Goal: Task Accomplishment & Management: Manage account settings

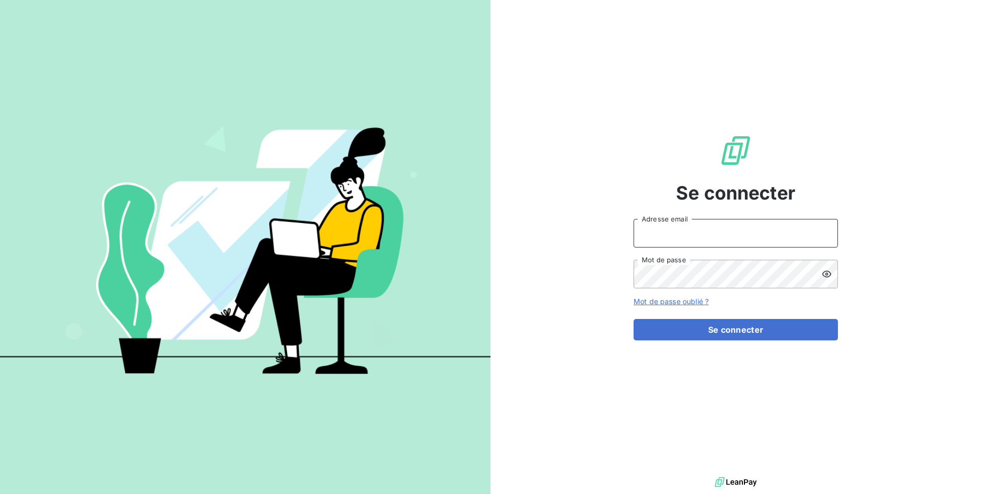
click at [678, 230] on input "Adresse email" at bounding box center [735, 233] width 204 height 29
click at [699, 242] on input "admin@dem" at bounding box center [735, 233] width 204 height 29
type input "admin@demo"
click at [633, 319] on button "Se connecter" at bounding box center [735, 329] width 204 height 21
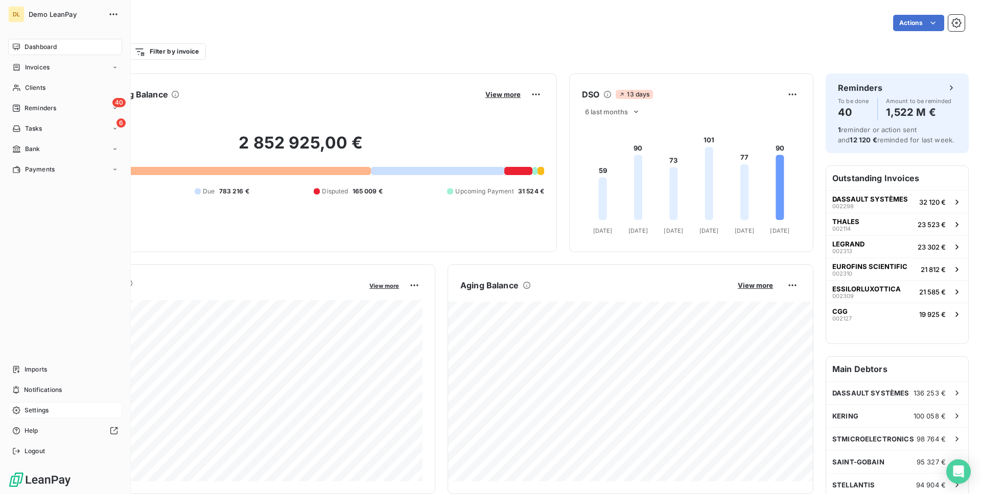
click at [38, 410] on span "Settings" at bounding box center [37, 410] width 24 height 9
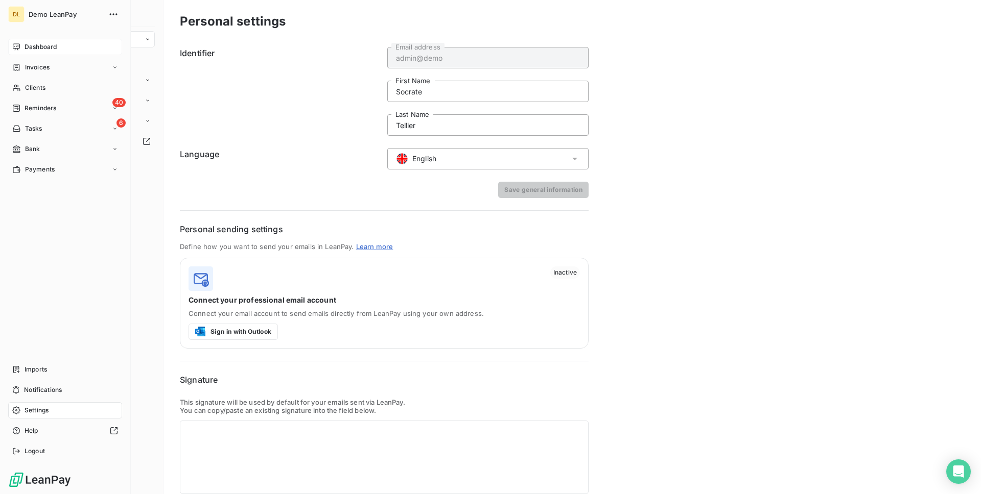
click at [38, 45] on span "Dashboard" at bounding box center [41, 46] width 32 height 9
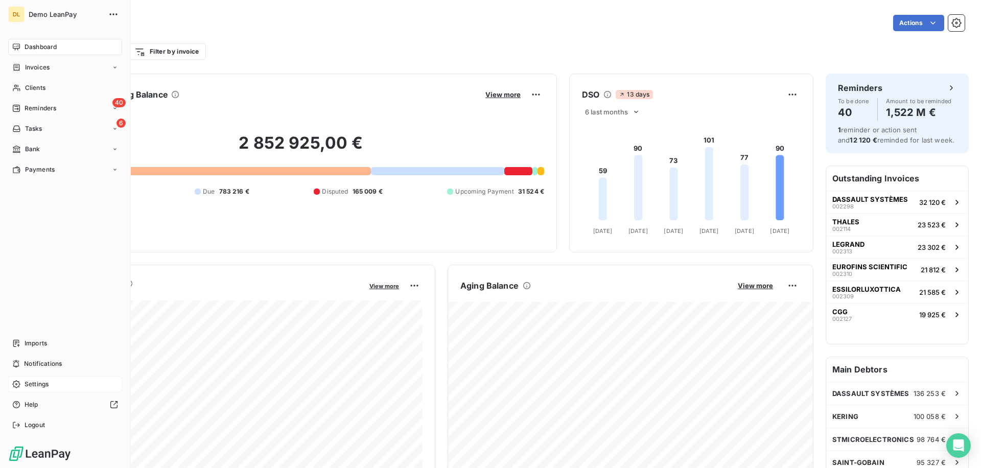
click at [38, 385] on span "Settings" at bounding box center [37, 383] width 24 height 9
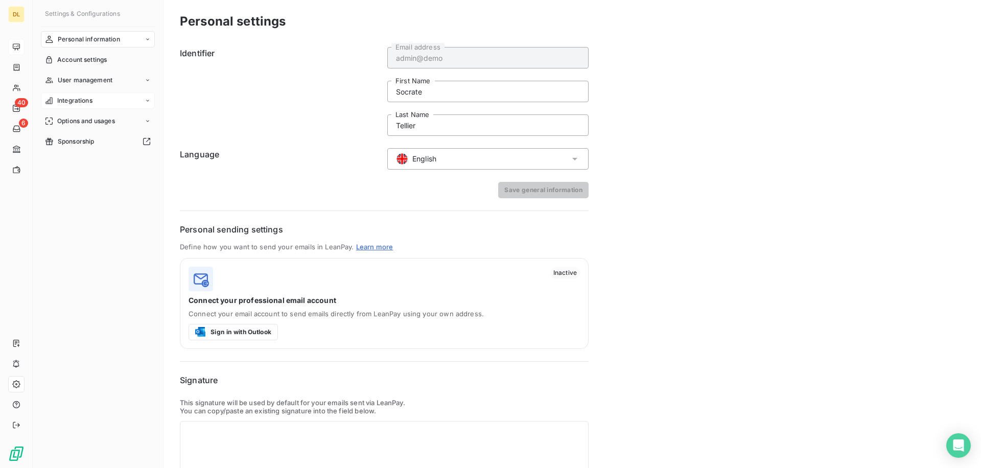
click at [88, 98] on span "Integrations" at bounding box center [74, 100] width 35 height 9
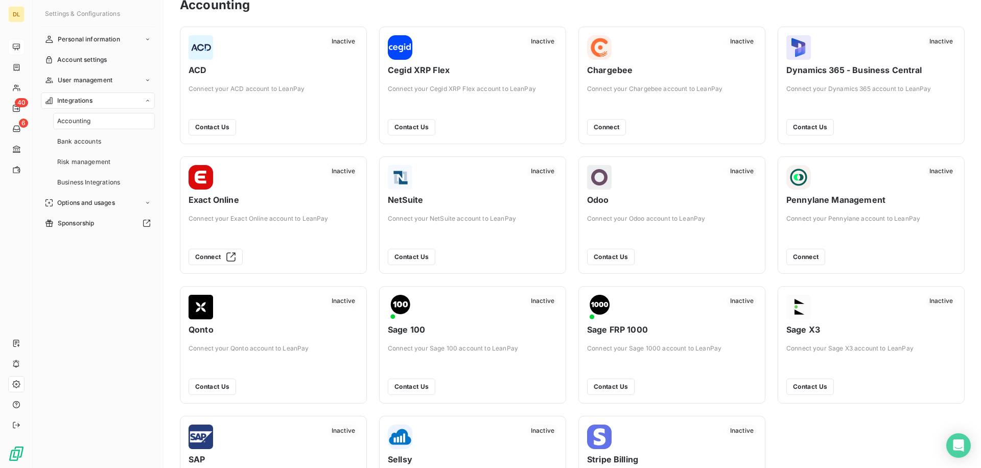
scroll to position [16, 0]
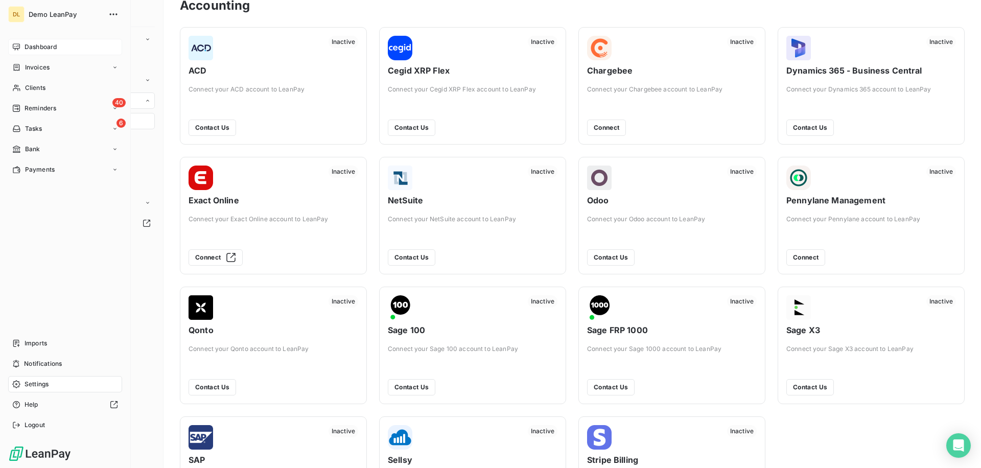
click at [24, 41] on div "Dashboard" at bounding box center [65, 47] width 114 height 16
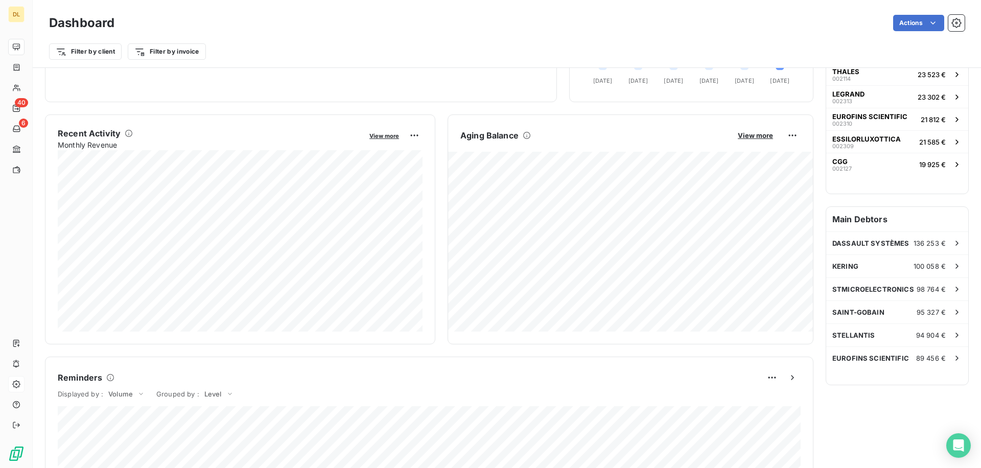
scroll to position [151, 0]
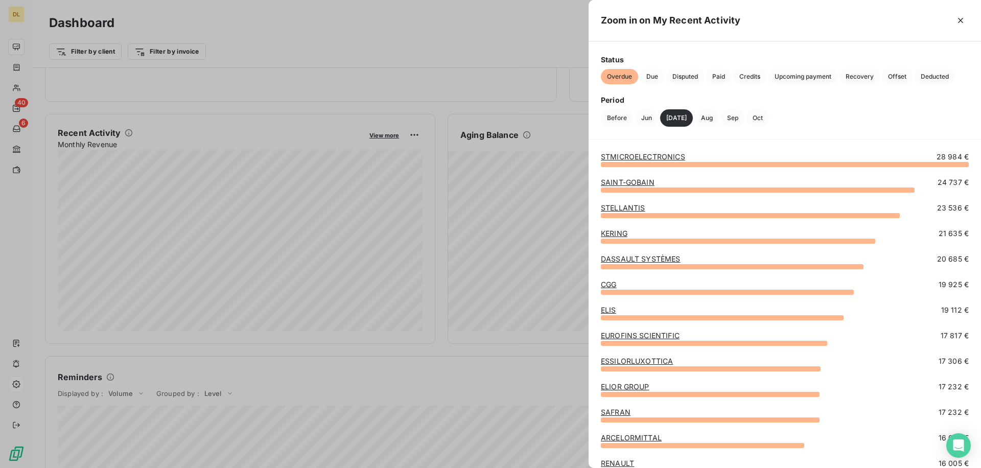
click at [223, 260] on div at bounding box center [490, 234] width 981 height 468
click at [626, 156] on link "STMICROELECTRONICS" at bounding box center [643, 156] width 84 height 9
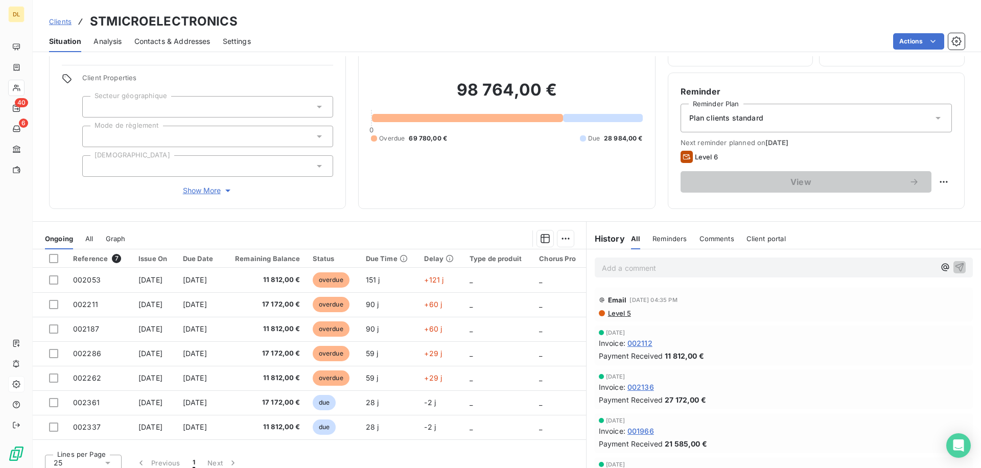
scroll to position [62, 0]
click at [89, 238] on span "All" at bounding box center [89, 238] width 8 height 8
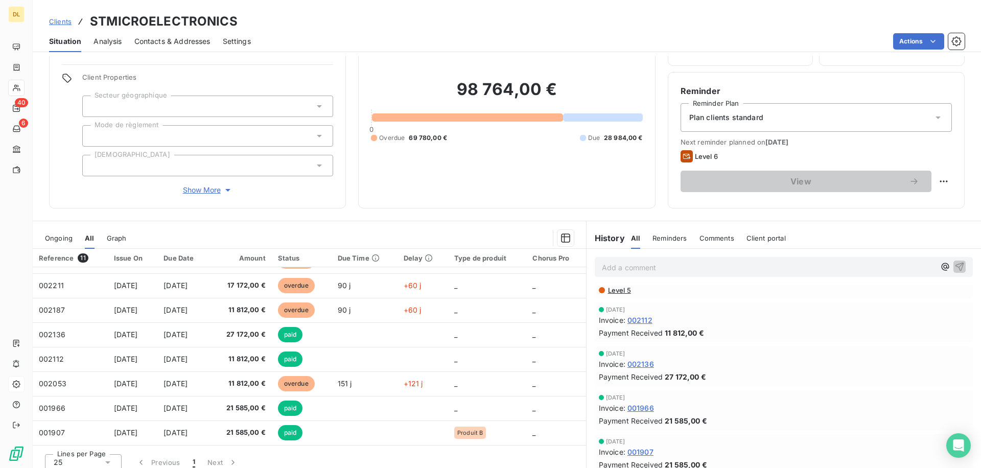
scroll to position [0, 0]
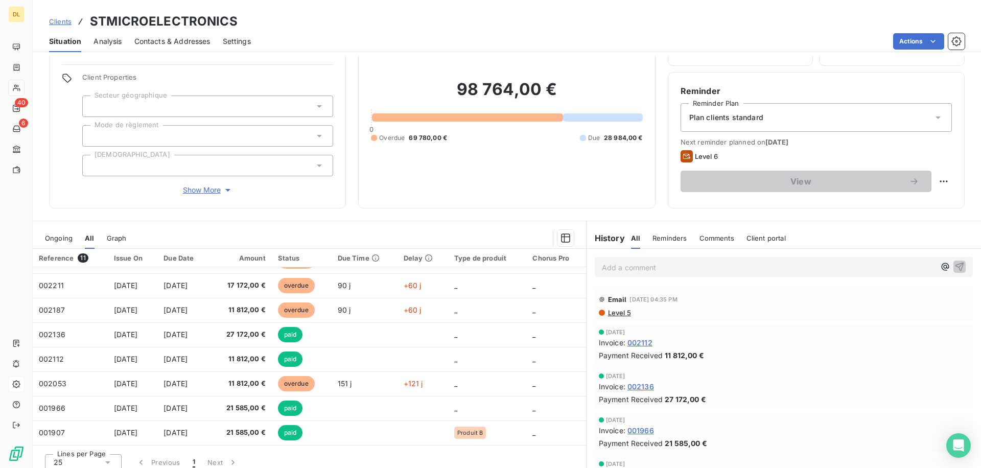
click at [614, 313] on span "Level 5" at bounding box center [619, 312] width 24 height 8
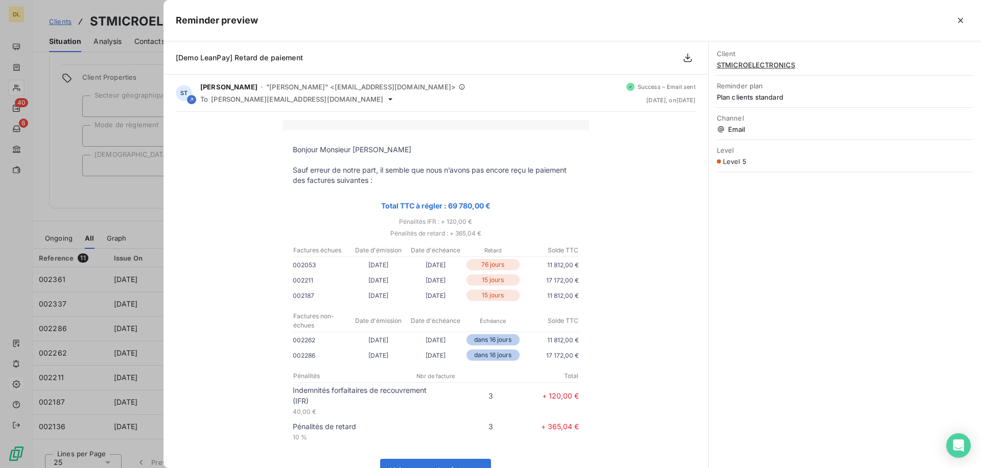
click at [152, 203] on div at bounding box center [490, 234] width 981 height 468
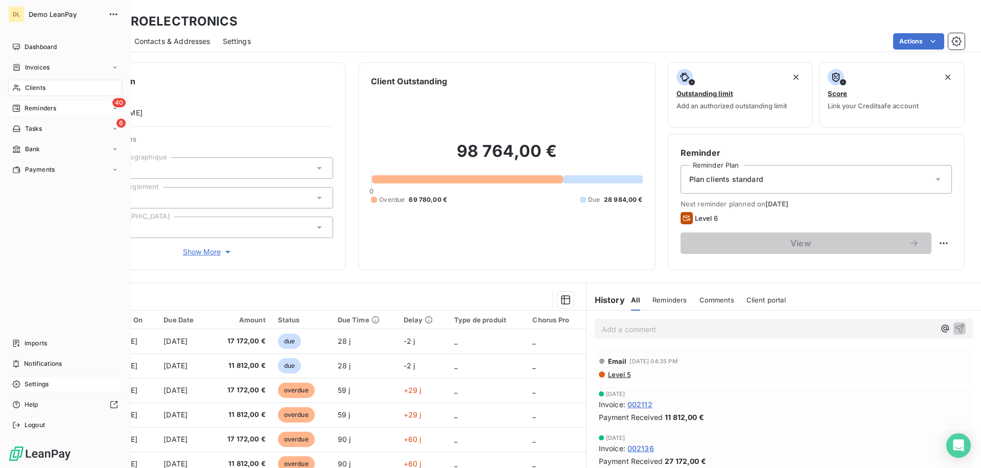
click at [61, 109] on div "40 Reminders" at bounding box center [65, 108] width 114 height 16
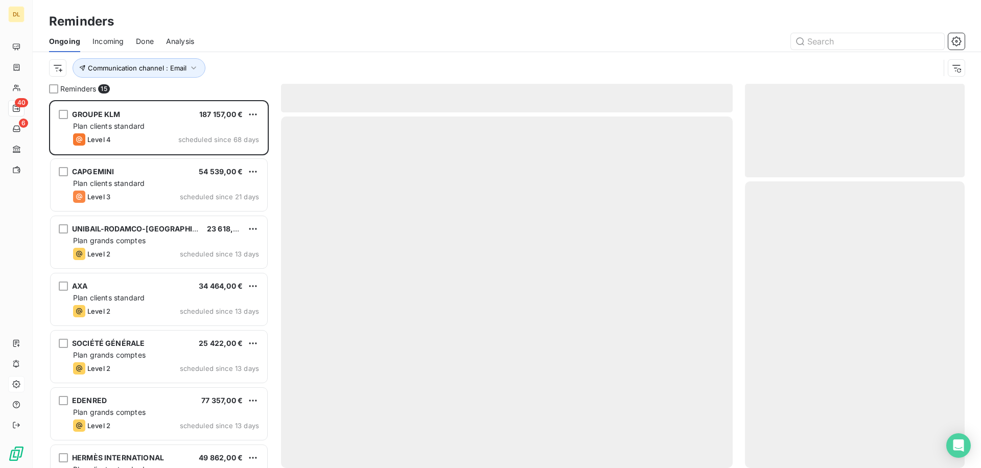
scroll to position [368, 220]
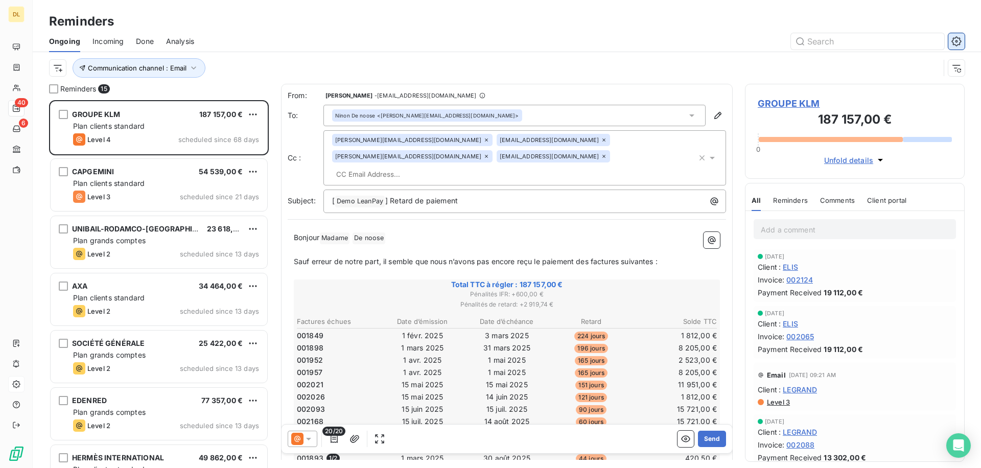
click at [957, 40] on icon "button" at bounding box center [956, 41] width 10 height 10
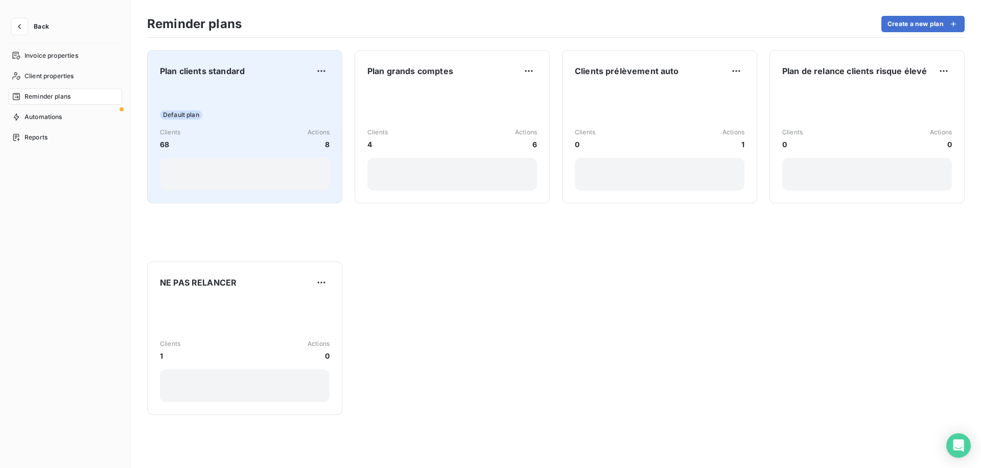
click at [241, 102] on div "Default plan Clients 68 Actions 8" at bounding box center [245, 138] width 170 height 103
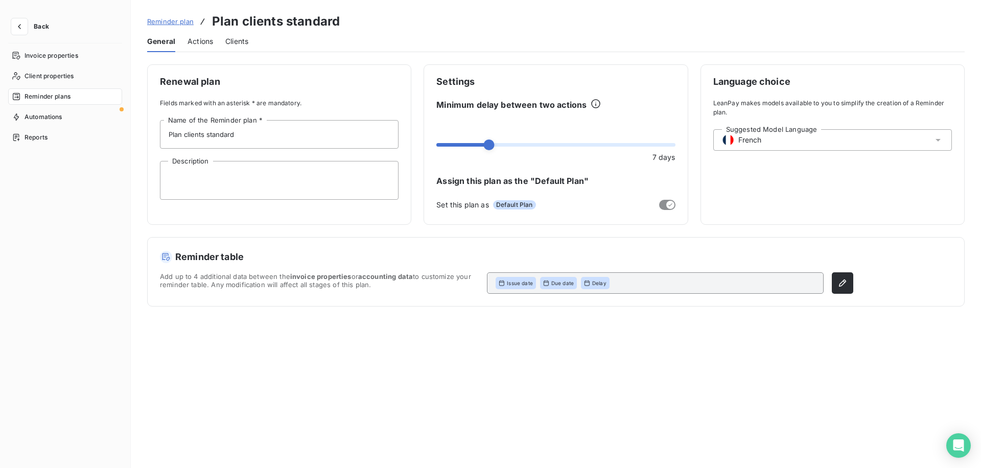
click at [192, 42] on span "Actions" at bounding box center [200, 41] width 26 height 10
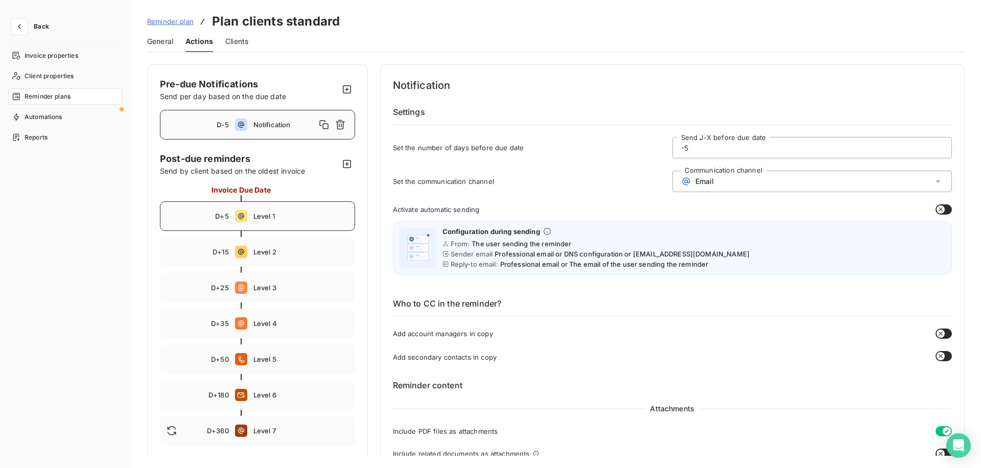
click at [282, 212] on span "Level 1" at bounding box center [300, 216] width 95 height 8
click at [256, 130] on div "D-5 Notification" at bounding box center [257, 125] width 195 height 30
click at [291, 218] on span "Level 1" at bounding box center [300, 216] width 95 height 8
click at [272, 122] on span "Notification" at bounding box center [300, 125] width 95 height 8
click at [274, 217] on span "Level 1" at bounding box center [300, 216] width 95 height 8
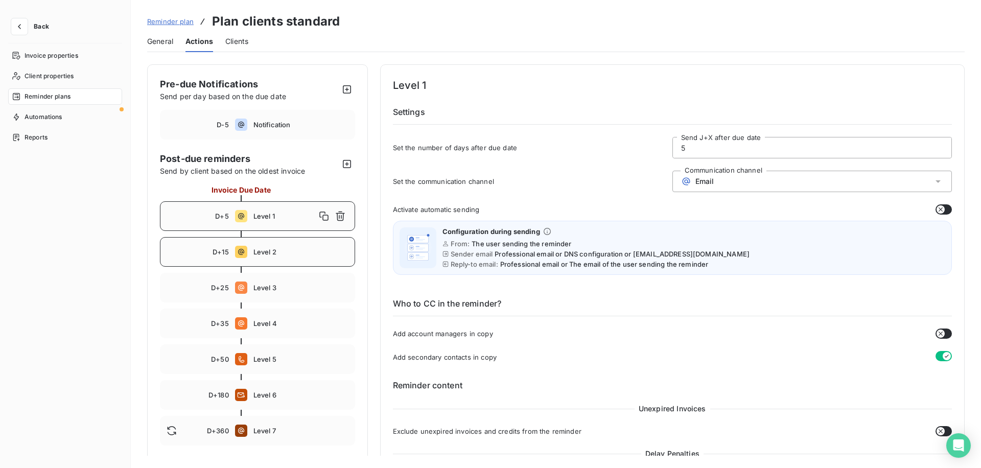
click at [216, 251] on span "D+15" at bounding box center [220, 252] width 16 height 8
click at [290, 252] on span "Level 2" at bounding box center [284, 252] width 62 height 8
click at [307, 219] on span "Level 1" at bounding box center [300, 216] width 95 height 8
type input "5"
click at [13, 23] on button "button" at bounding box center [19, 26] width 16 height 16
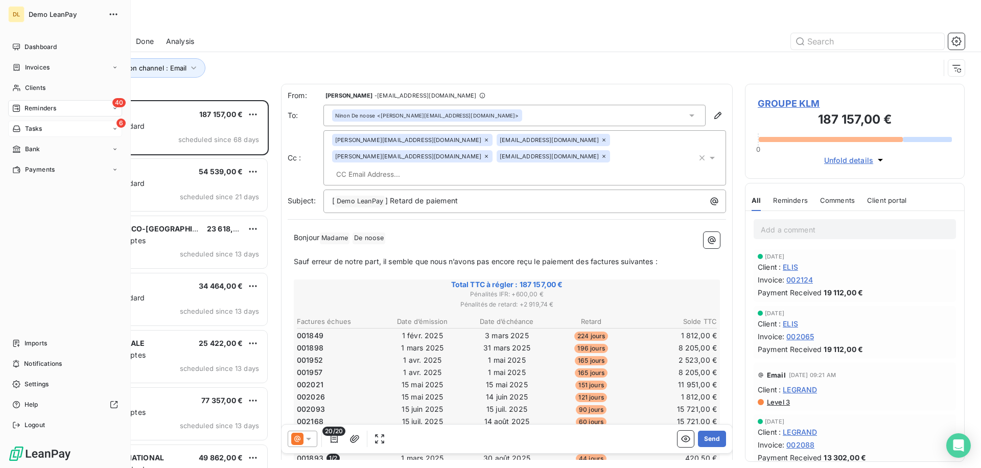
scroll to position [368, 220]
click at [50, 383] on div "Settings" at bounding box center [65, 384] width 114 height 16
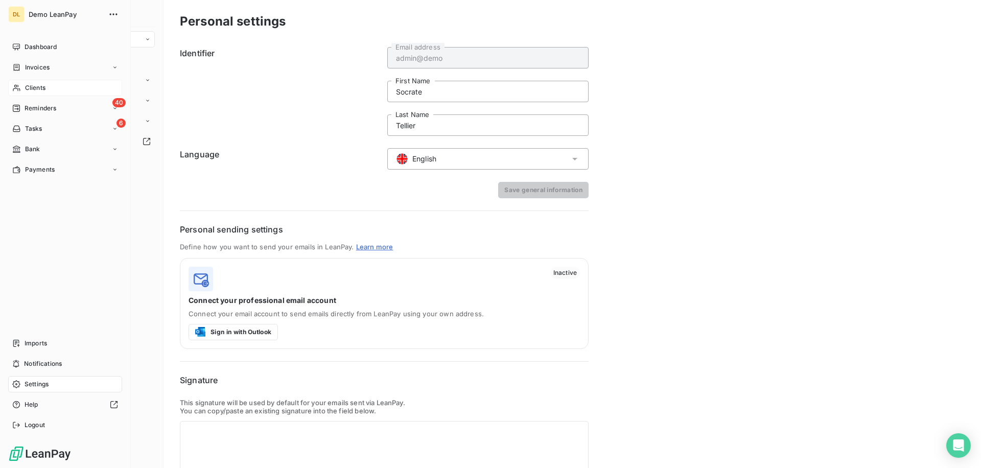
click at [41, 85] on span "Clients" at bounding box center [35, 87] width 20 height 9
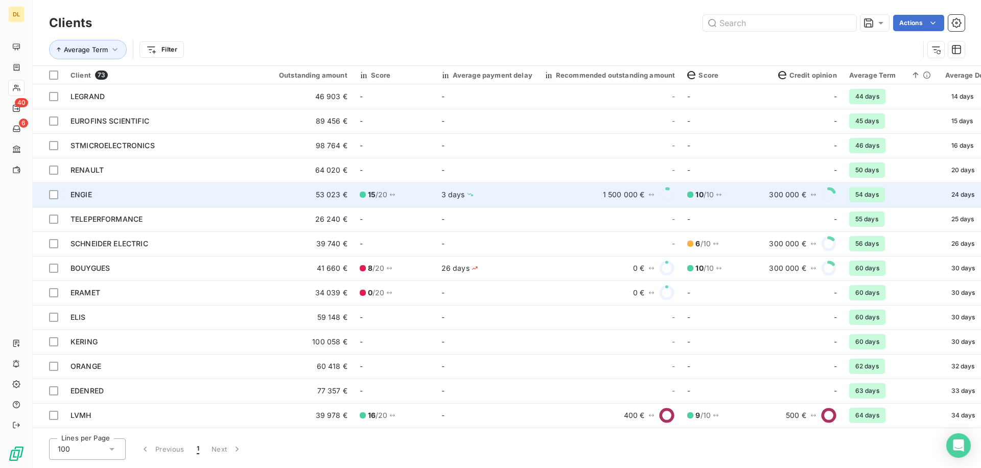
click at [215, 201] on td "ENGIE" at bounding box center [162, 194] width 196 height 25
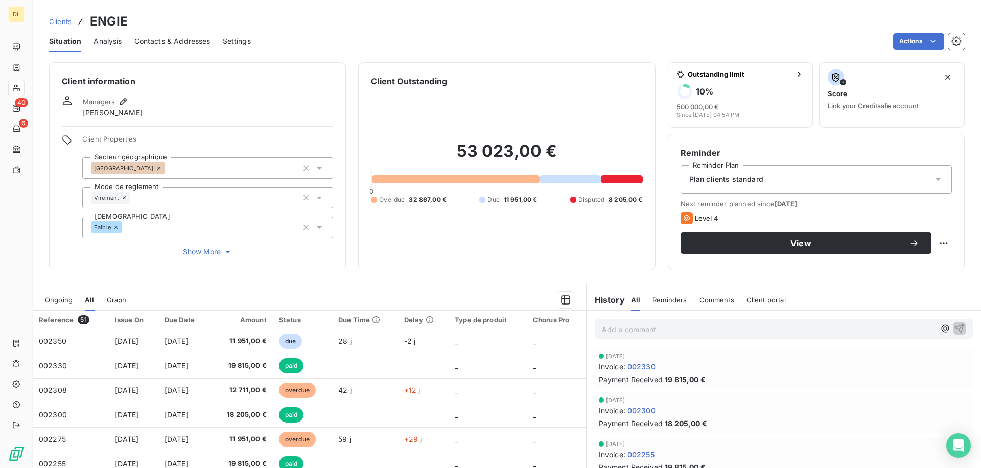
click at [163, 38] on span "Contacts & Addresses" at bounding box center [172, 41] width 76 height 10
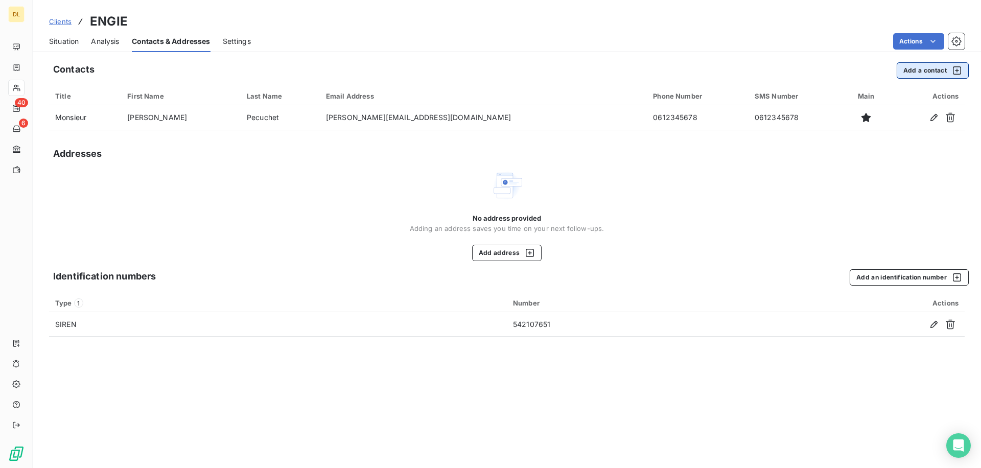
click at [914, 70] on button "Add a contact" at bounding box center [932, 70] width 72 height 16
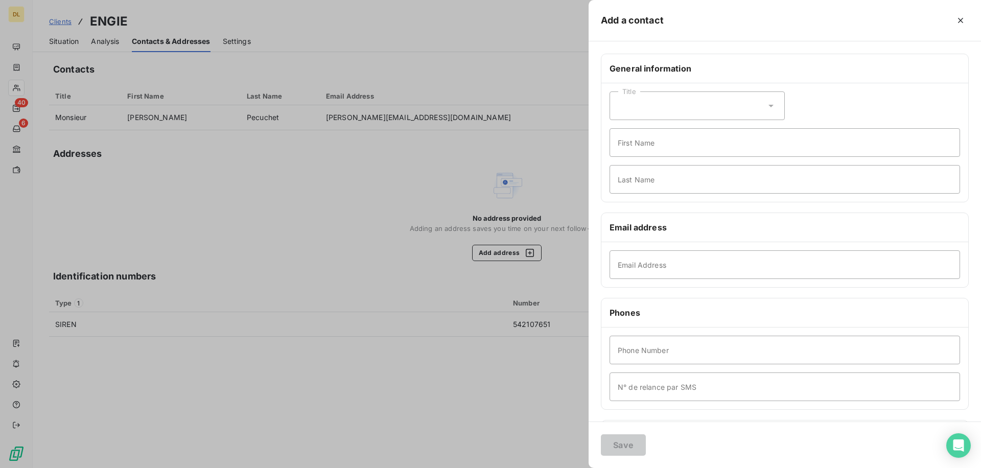
click at [660, 97] on div "Title" at bounding box center [696, 105] width 175 height 29
click at [645, 146] on span "Mister" at bounding box center [640, 150] width 20 height 10
click at [634, 142] on input "First Name" at bounding box center [784, 142] width 350 height 29
type input "Socrate"
type input "Tellier"
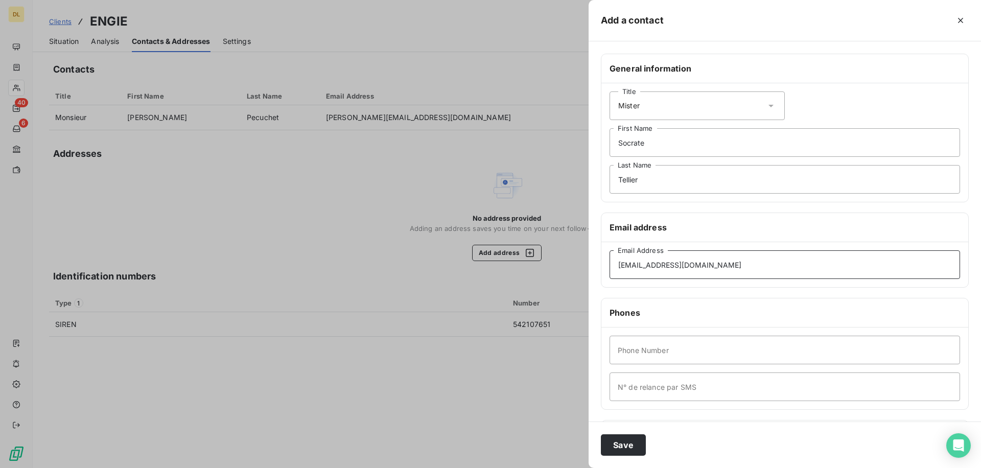
type input "[EMAIL_ADDRESS][DOMAIN_NAME]"
click at [617, 460] on div "Save" at bounding box center [784, 444] width 392 height 46
click at [625, 446] on button "Save" at bounding box center [623, 444] width 45 height 21
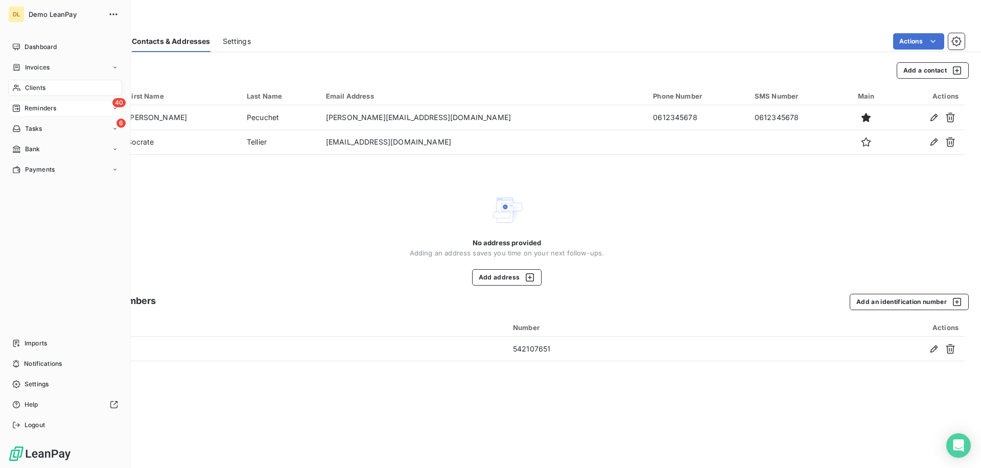
click at [46, 112] on span "Reminders" at bounding box center [41, 108] width 32 height 9
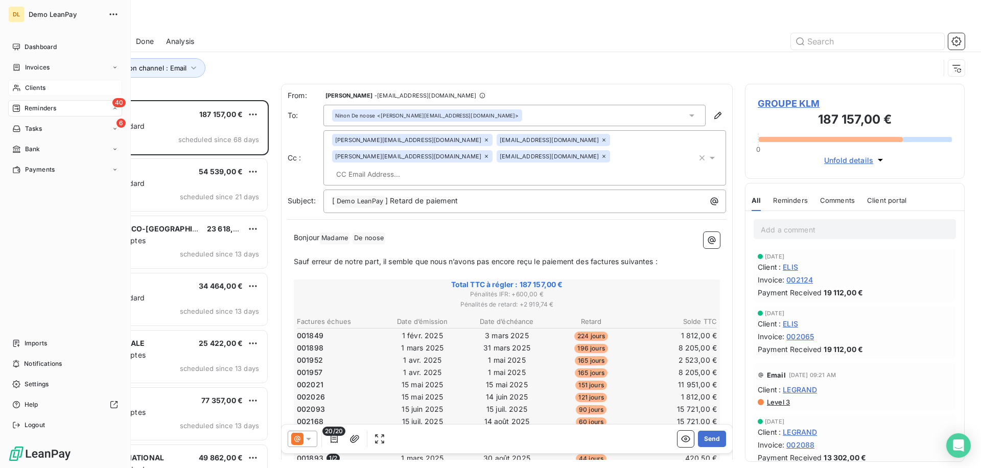
scroll to position [368, 220]
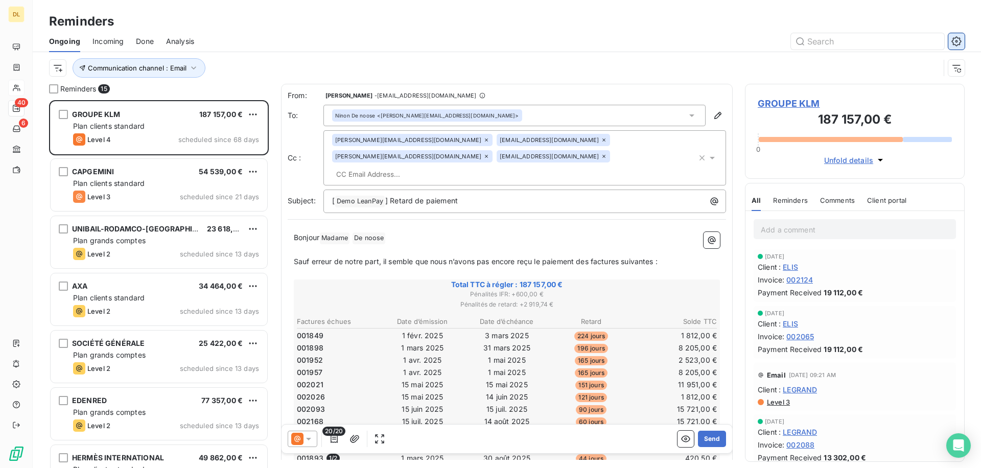
click at [957, 40] on icon "button" at bounding box center [956, 41] width 3 height 3
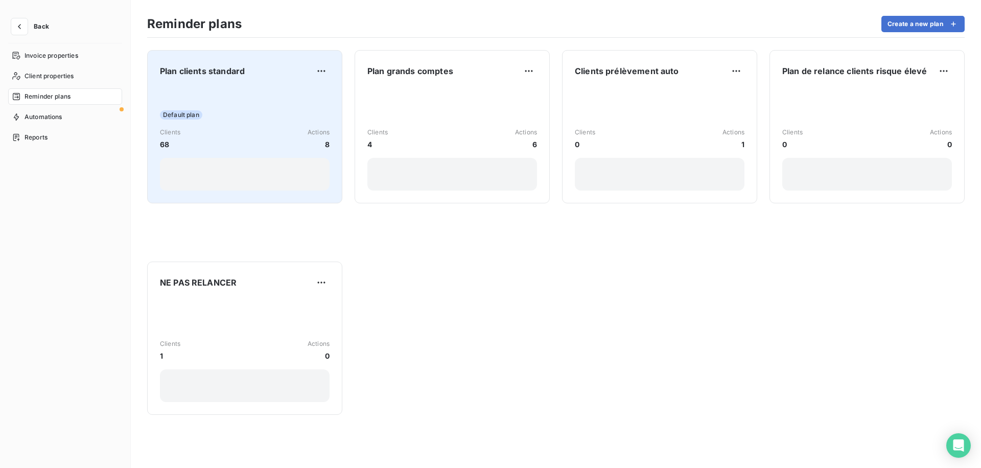
click at [238, 102] on div "Default plan Clients 68 Actions 8" at bounding box center [245, 138] width 170 height 103
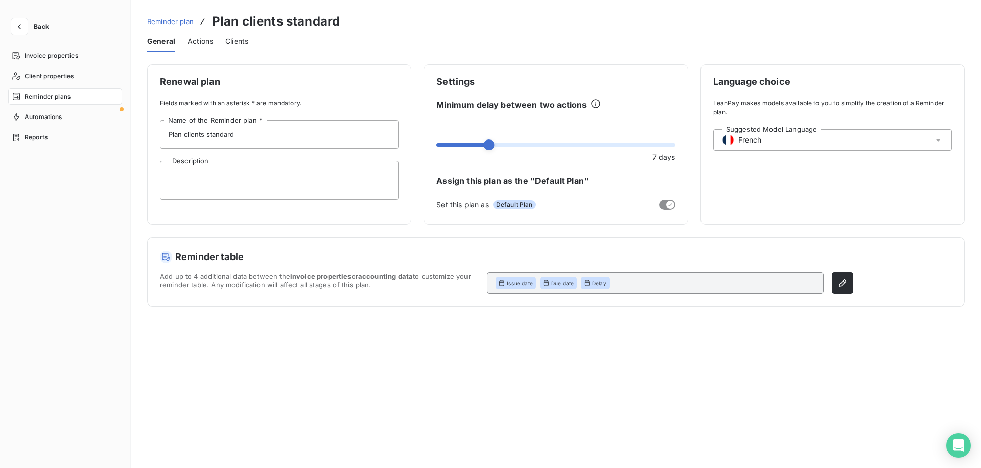
click at [195, 40] on span "Actions" at bounding box center [200, 41] width 26 height 10
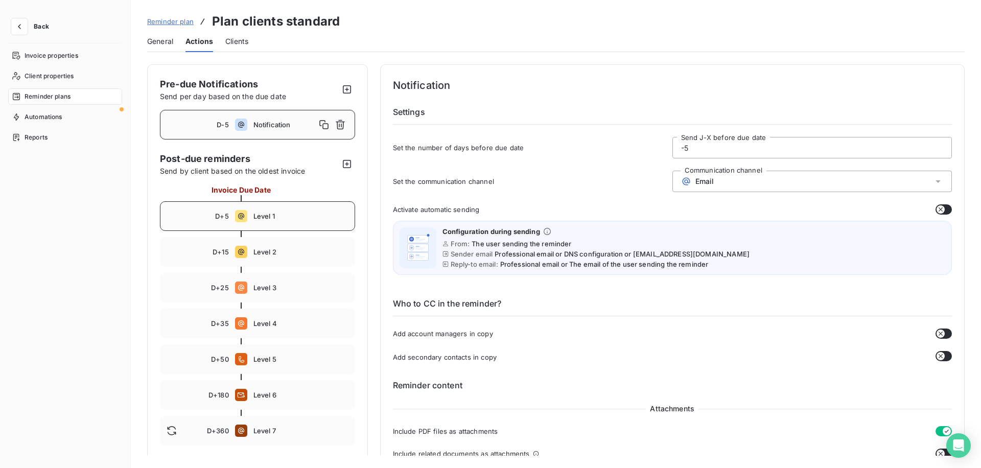
click at [281, 219] on span "Level 1" at bounding box center [300, 216] width 95 height 8
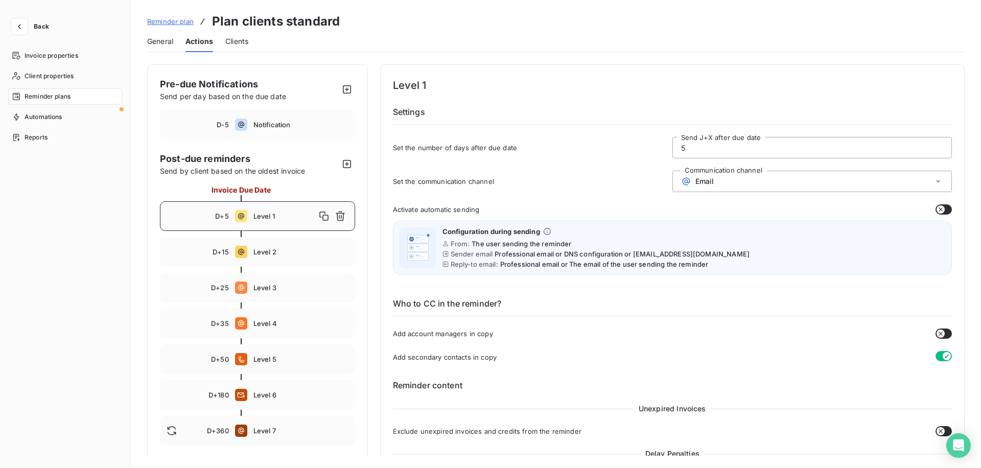
click at [722, 181] on div "Email" at bounding box center [811, 181] width 279 height 21
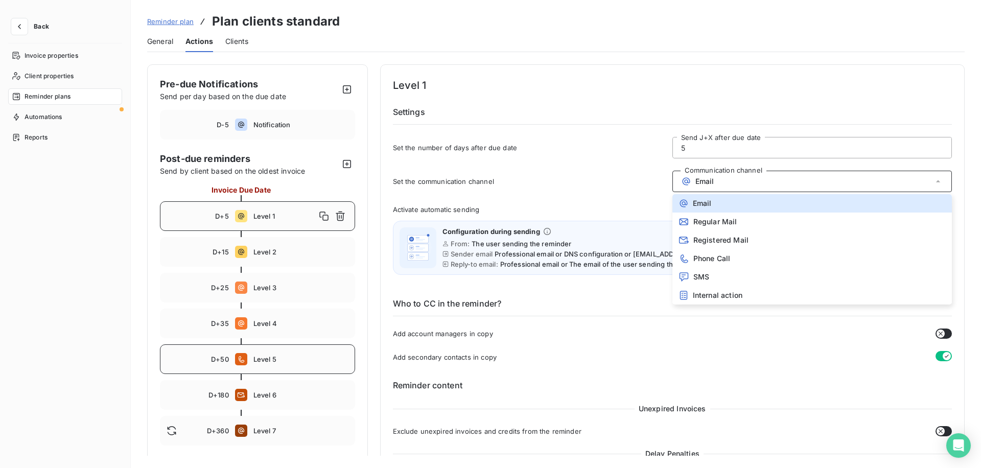
click at [283, 361] on span "Level 5" at bounding box center [300, 359] width 95 height 8
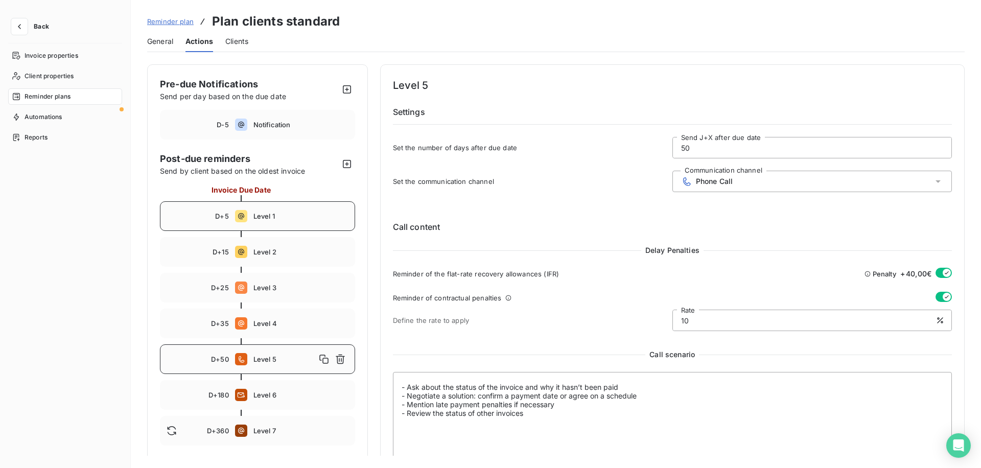
click at [268, 228] on div "D+5 Level 1" at bounding box center [257, 216] width 195 height 30
type input "5"
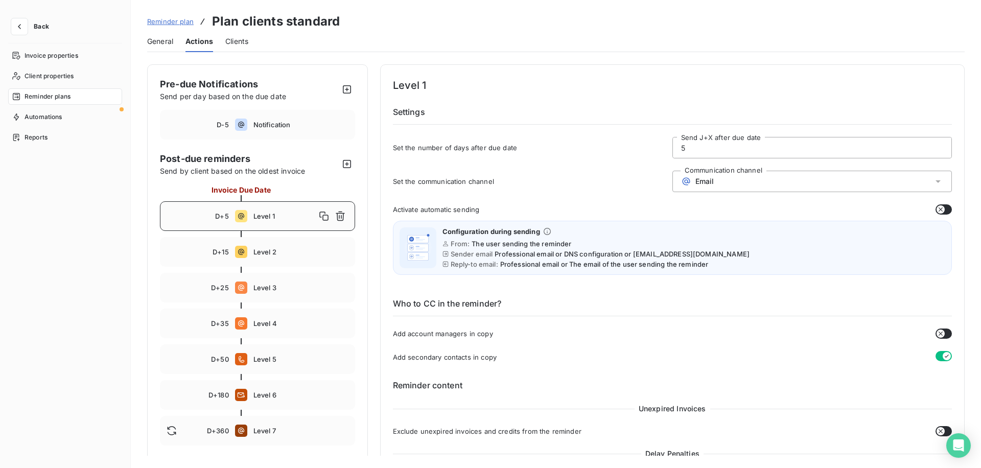
click at [712, 186] on div "Email" at bounding box center [811, 181] width 279 height 21
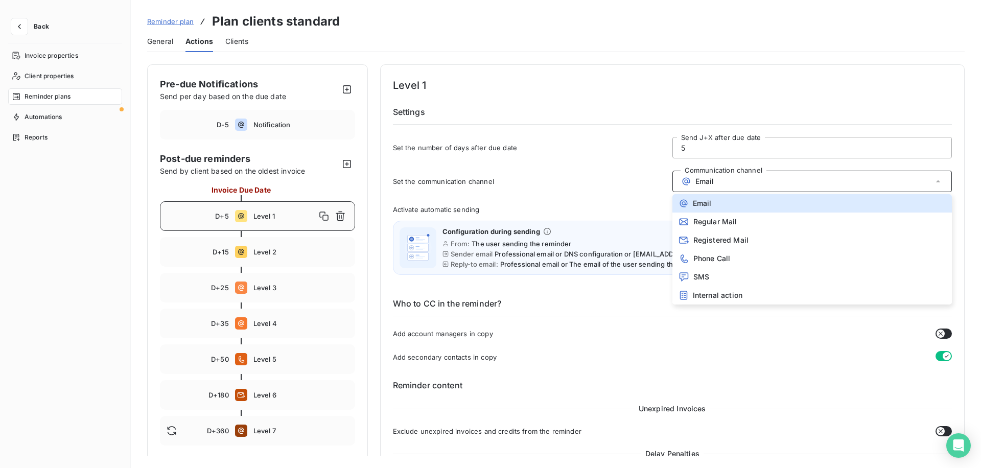
click at [626, 186] on div "Set the communication channel Communication channel Email Email Regular Mail Re…" at bounding box center [672, 185] width 559 height 28
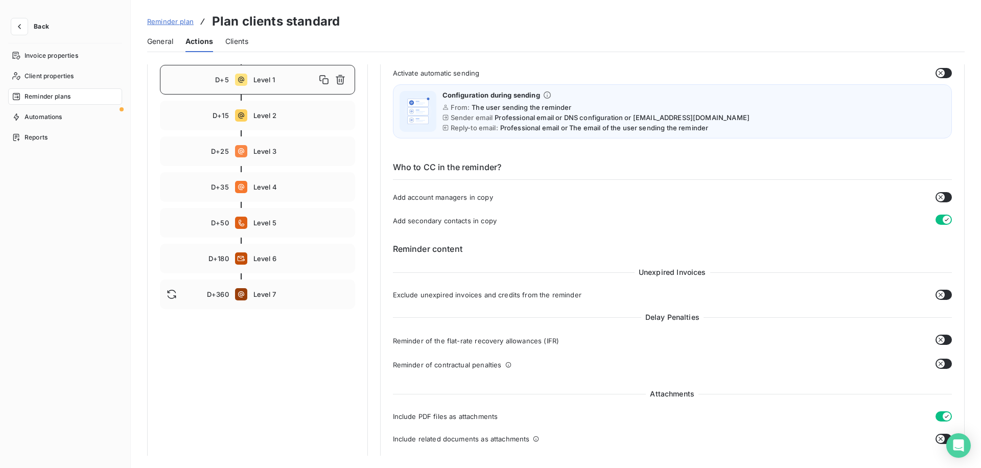
scroll to position [137, 0]
click at [434, 167] on h6 "Who to CC in the reminder?" at bounding box center [672, 169] width 559 height 19
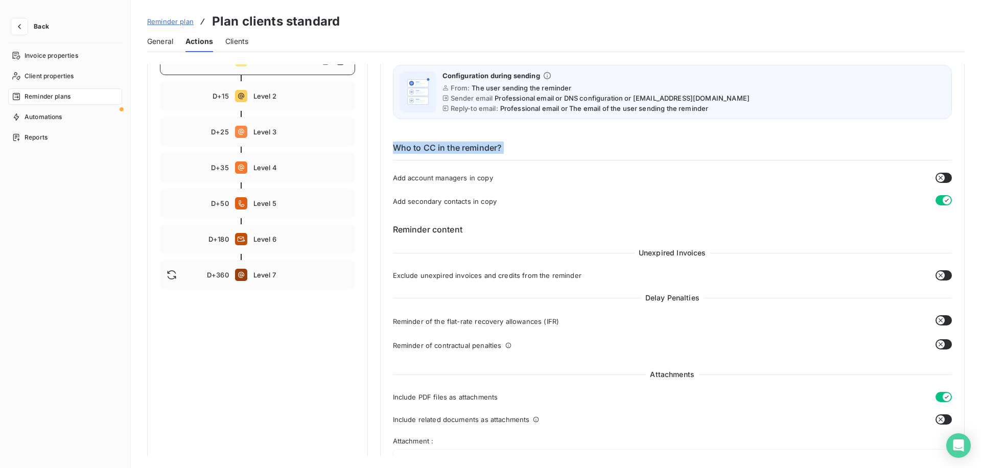
scroll to position [170, 0]
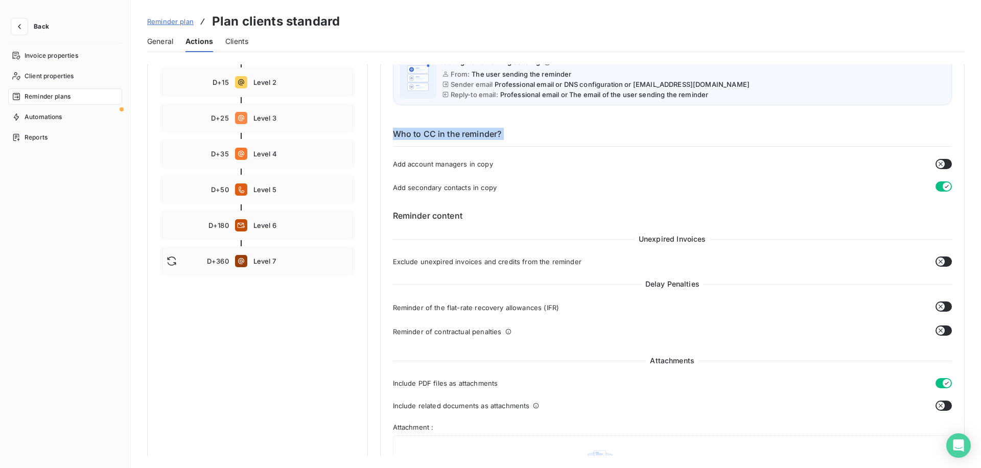
click at [424, 187] on span "Add secondary contacts in copy" at bounding box center [445, 187] width 104 height 8
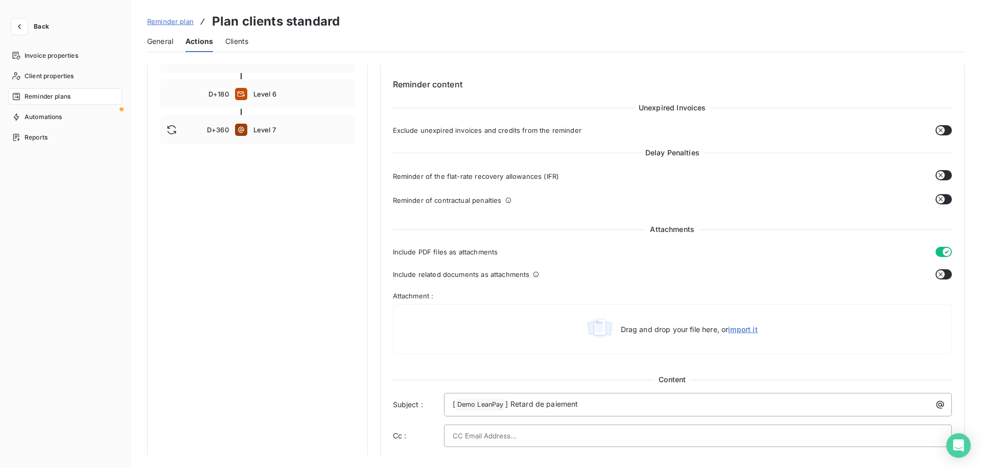
scroll to position [302, 0]
click at [667, 151] on span "Delay Penalties" at bounding box center [672, 151] width 62 height 10
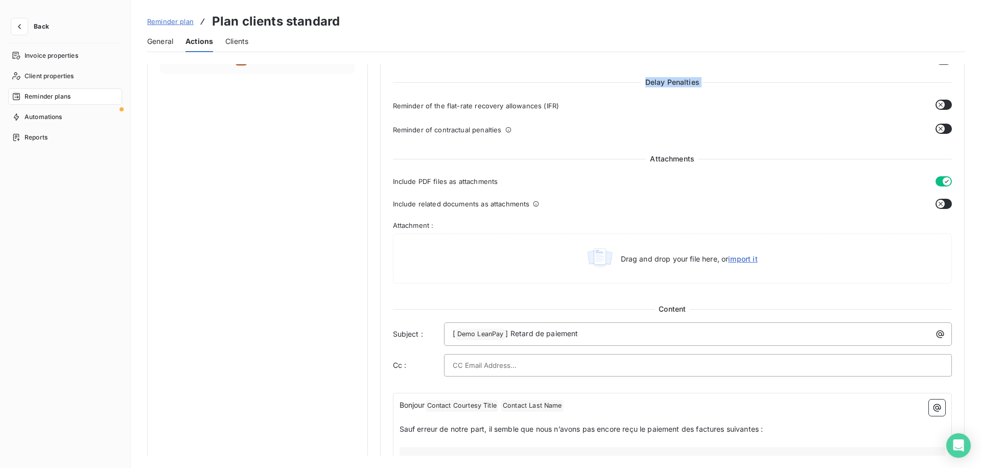
scroll to position [372, 0]
click at [430, 177] on span "Include PDF files as attachments" at bounding box center [445, 180] width 105 height 8
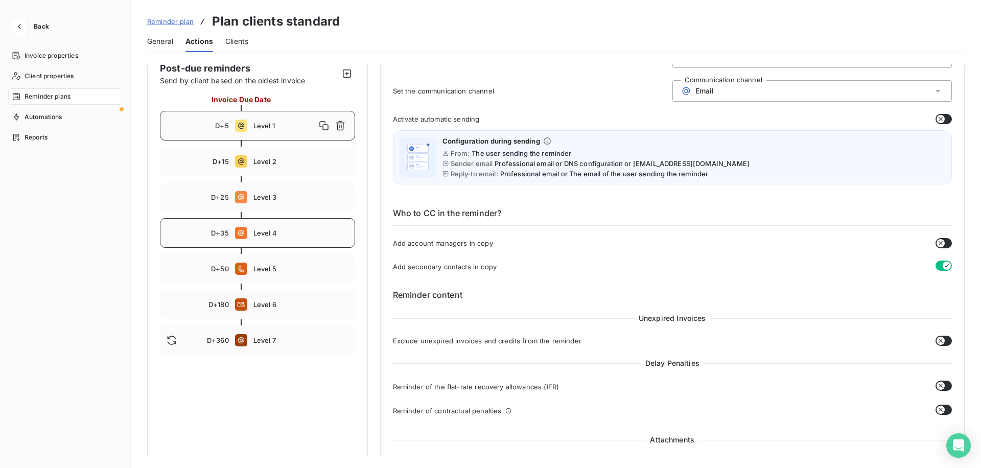
scroll to position [83, 0]
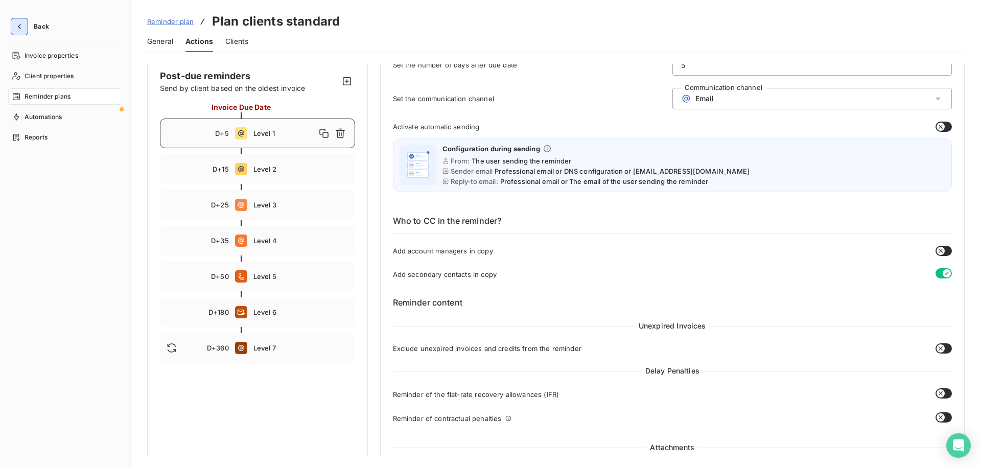
click at [23, 29] on icon "button" at bounding box center [19, 26] width 10 height 10
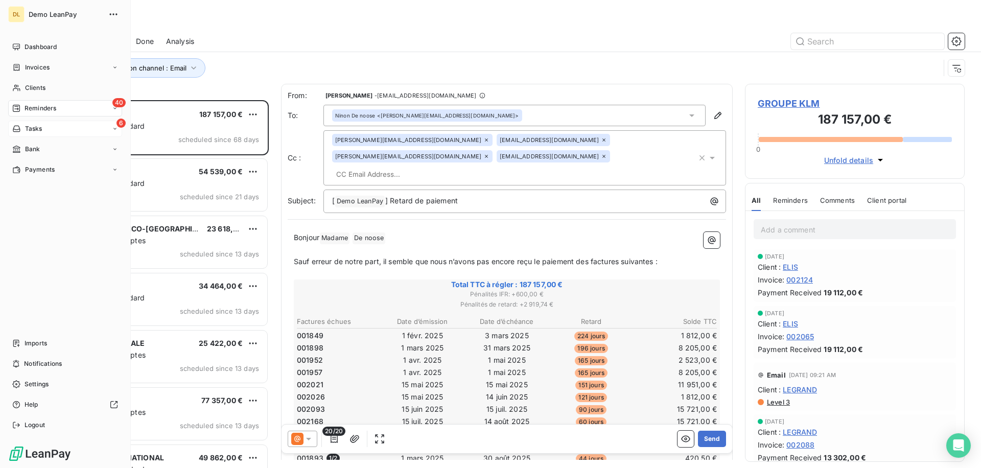
scroll to position [368, 220]
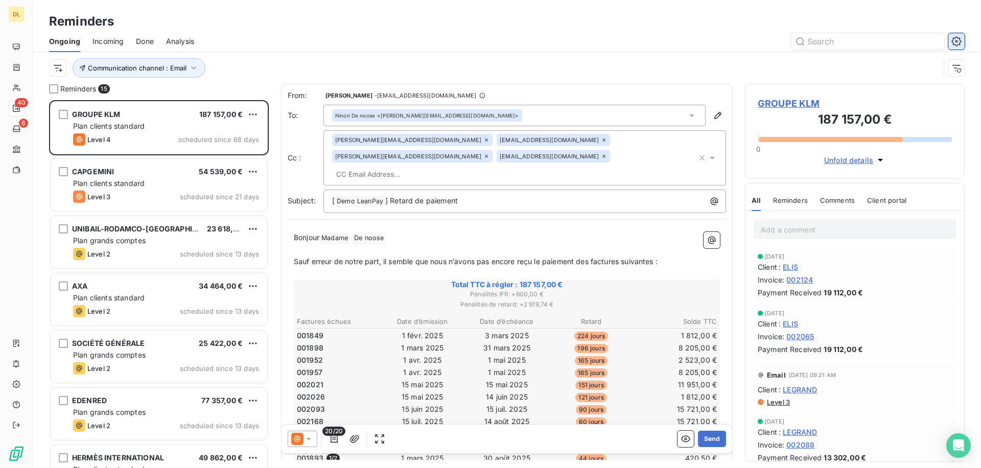
click at [956, 39] on icon "button" at bounding box center [956, 41] width 10 height 10
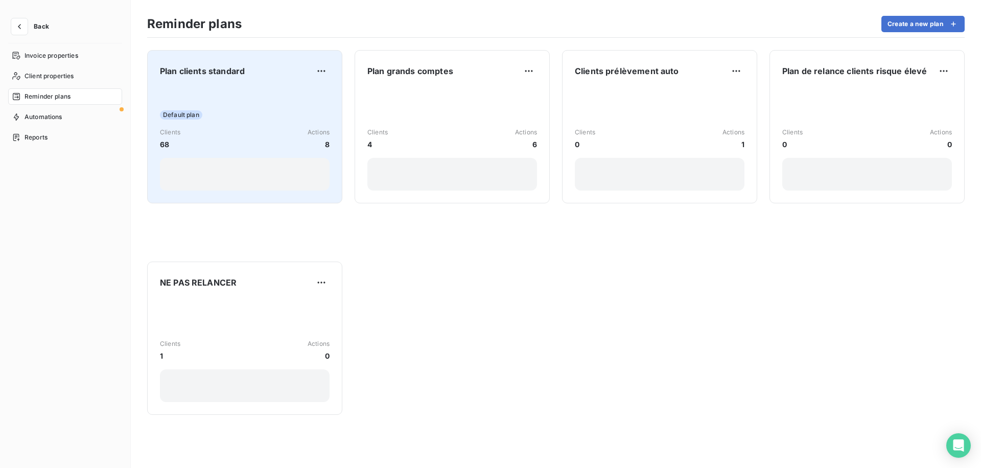
click at [236, 112] on div "Default plan" at bounding box center [245, 114] width 170 height 9
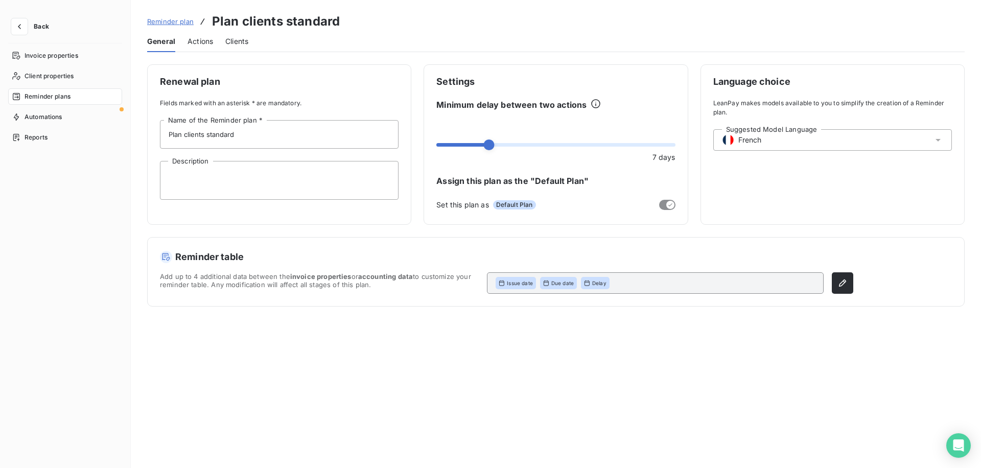
click at [199, 50] on div "Actions" at bounding box center [200, 41] width 26 height 21
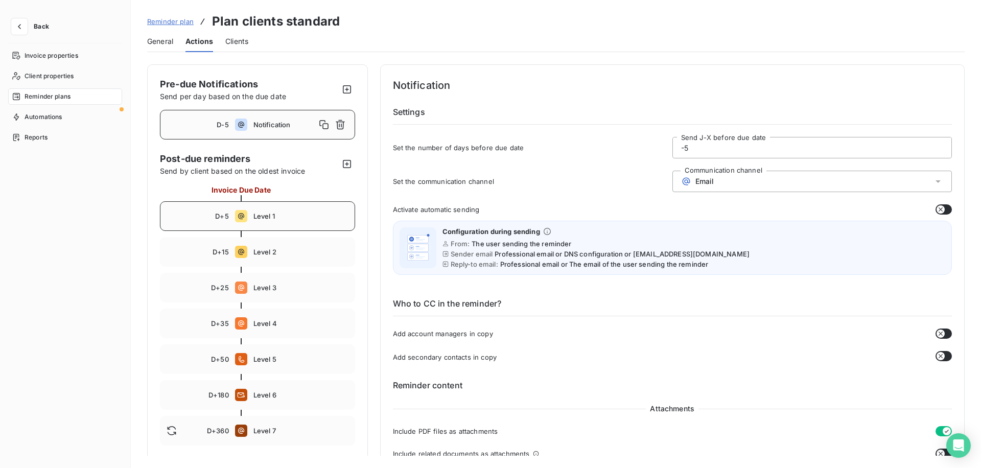
click at [295, 212] on span "Level 1" at bounding box center [300, 216] width 95 height 8
type input "5"
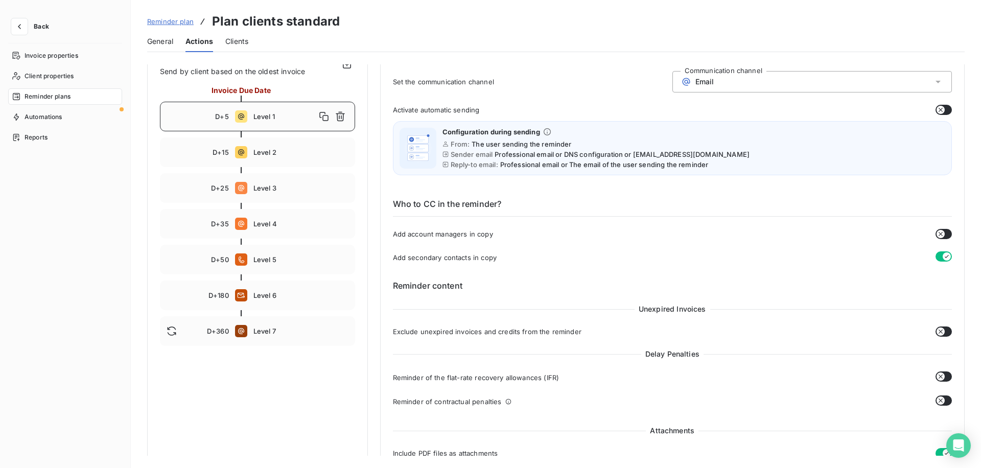
scroll to position [80, 0]
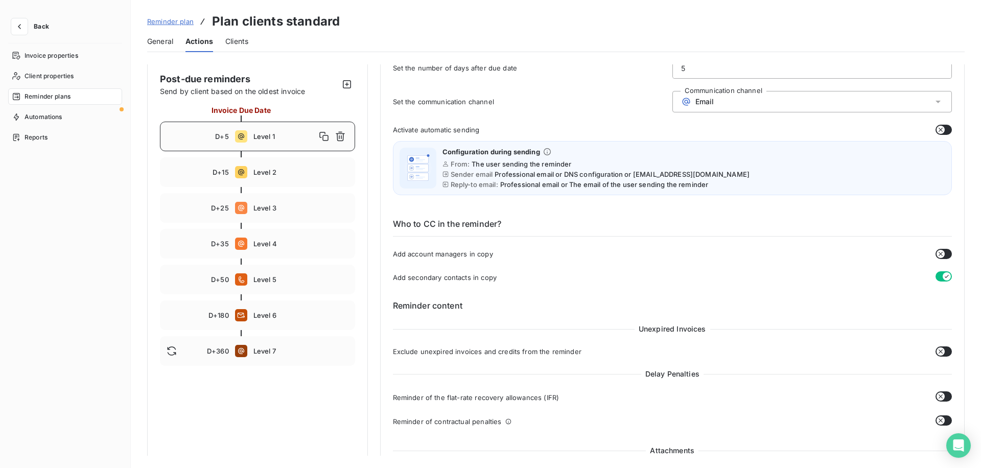
click at [939, 129] on icon "button" at bounding box center [940, 130] width 8 height 8
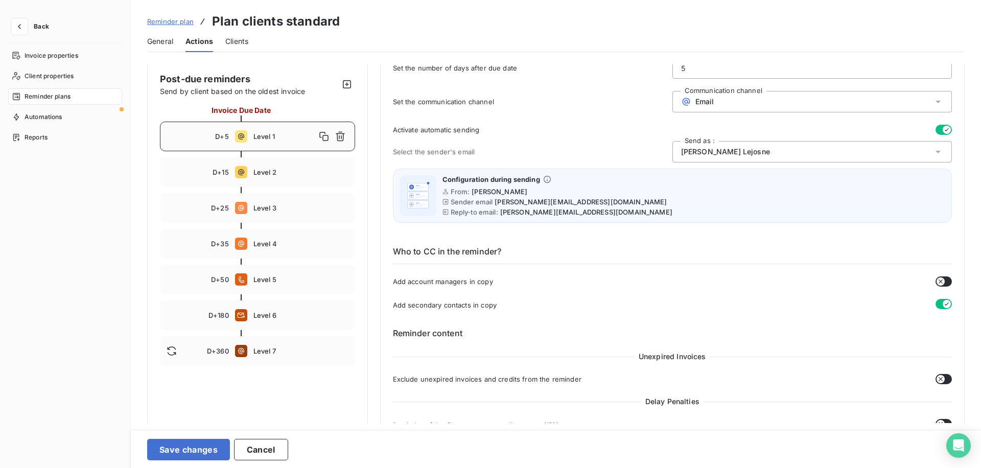
click at [935, 132] on button "button" at bounding box center [943, 130] width 16 height 10
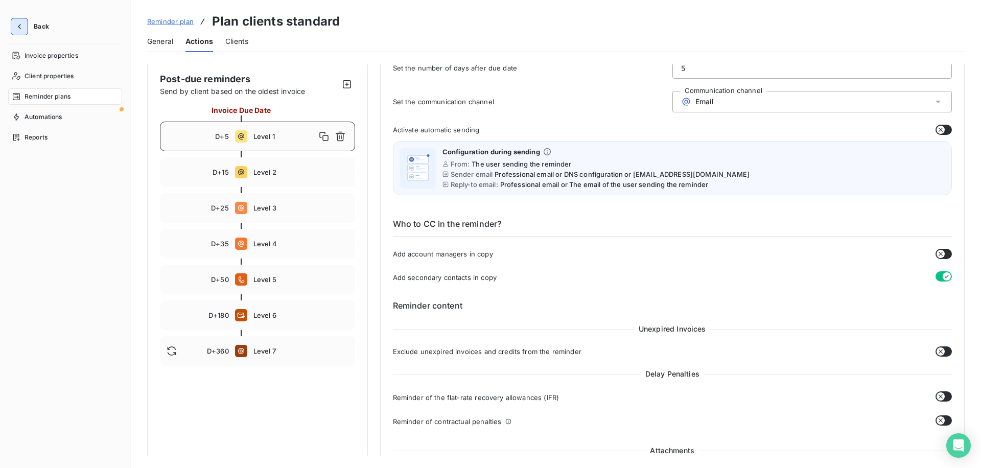
click at [14, 23] on icon "button" at bounding box center [19, 26] width 10 height 10
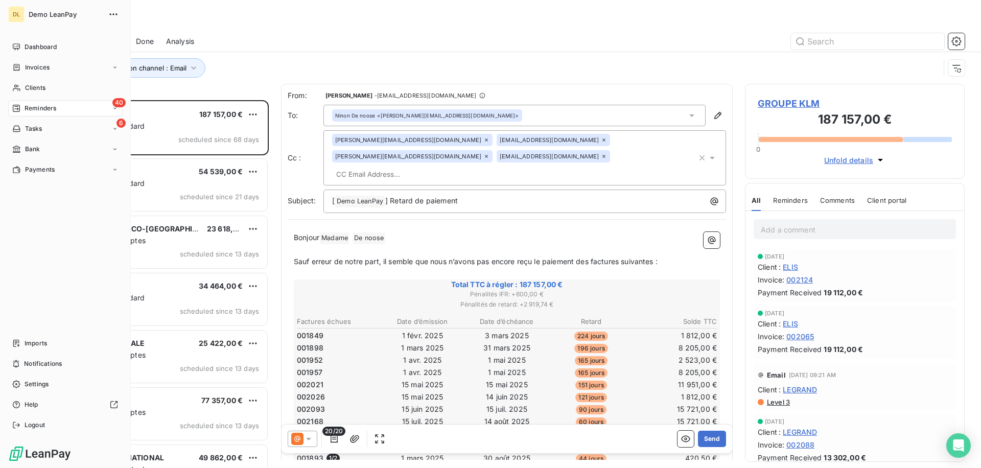
scroll to position [368, 220]
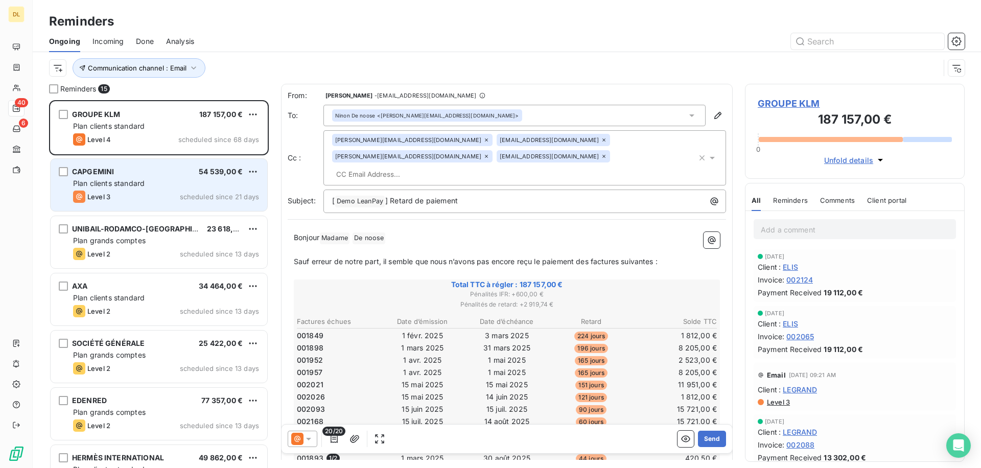
click at [135, 189] on div "CAPGEMINI 54 539,00 € Plan clients standard Level 3 scheduled since 21 days" at bounding box center [159, 185] width 217 height 52
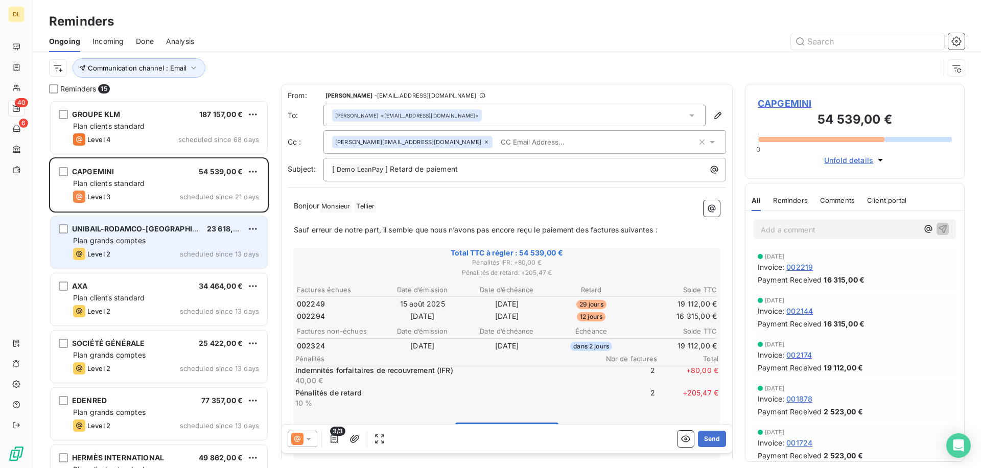
click at [159, 258] on div "Level 2 scheduled since 13 days" at bounding box center [166, 254] width 186 height 12
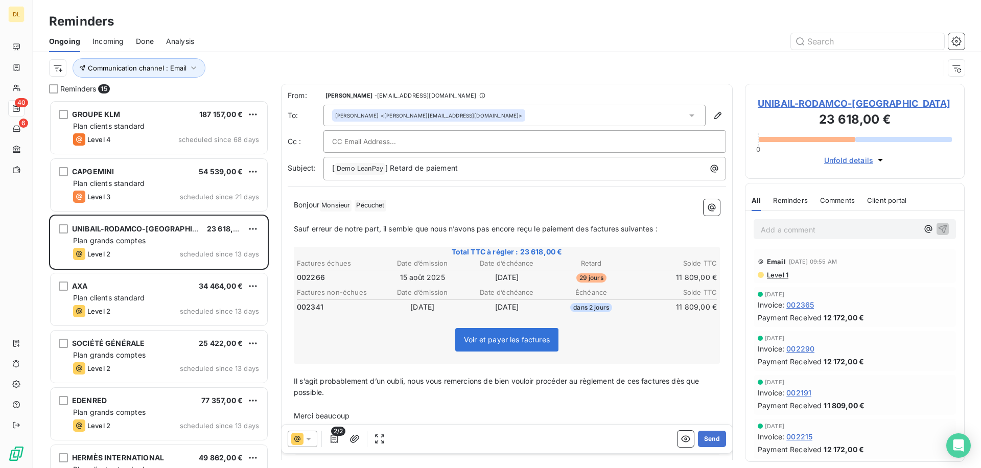
click at [954, 31] on div "Ongoing Incoming Done Analysis" at bounding box center [507, 41] width 948 height 21
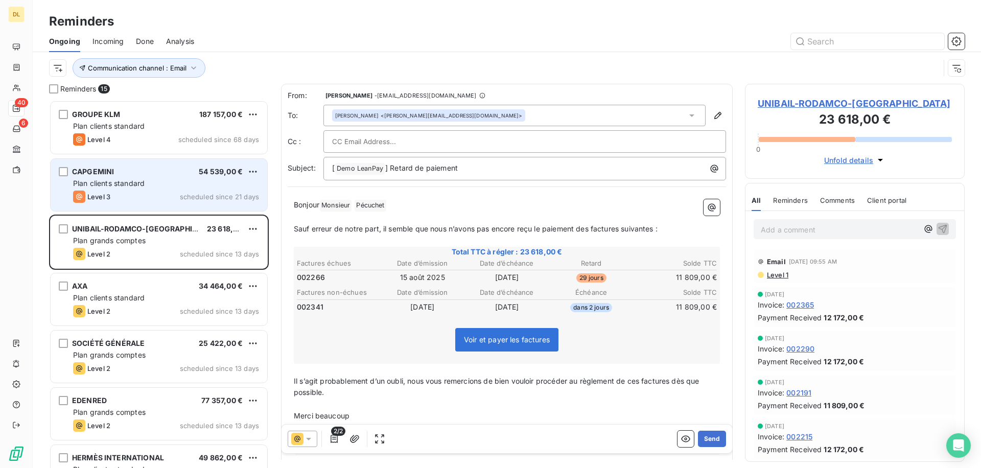
click at [133, 199] on div "Level 3 scheduled since 21 days" at bounding box center [166, 197] width 186 height 12
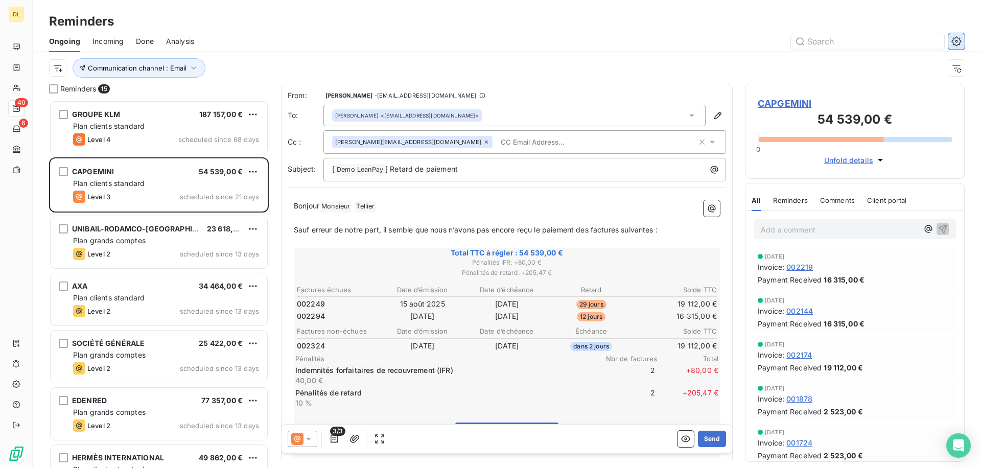
click at [956, 40] on icon "button" at bounding box center [956, 41] width 3 height 3
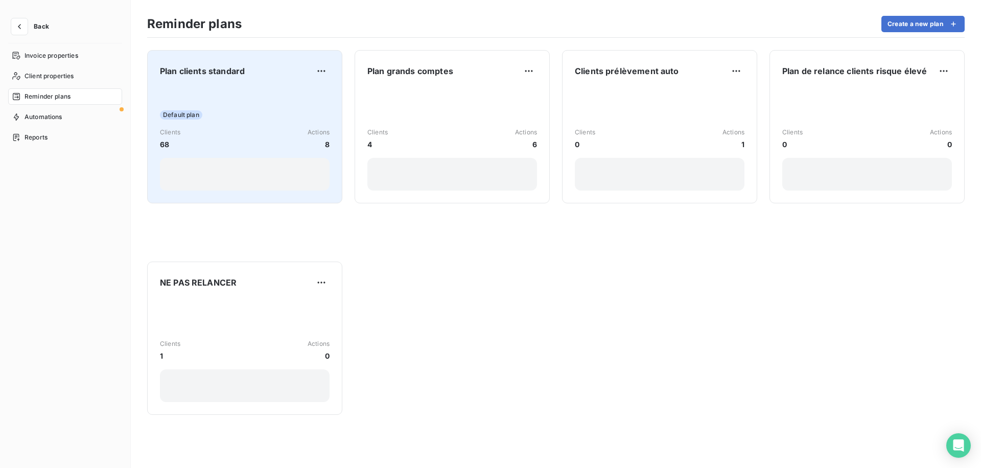
click at [272, 110] on div "Default plan" at bounding box center [245, 114] width 170 height 9
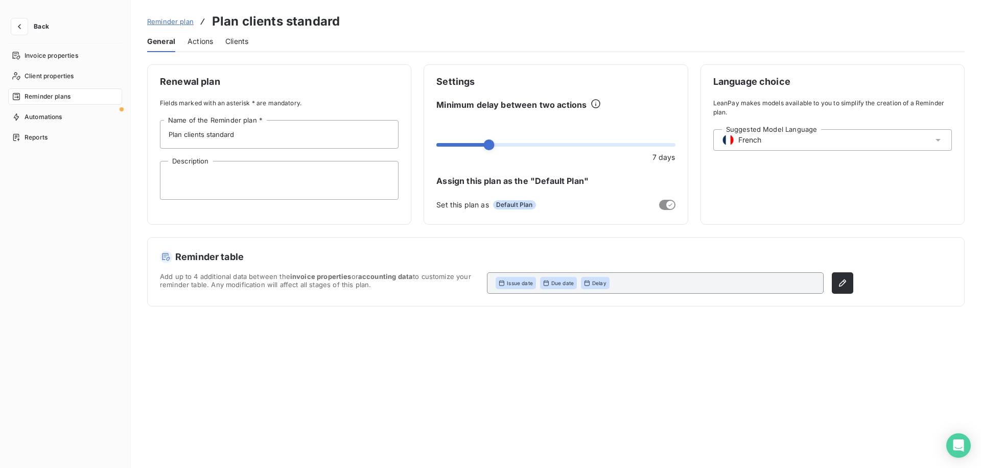
click at [767, 139] on div "Suggested Model Language French" at bounding box center [832, 139] width 239 height 21
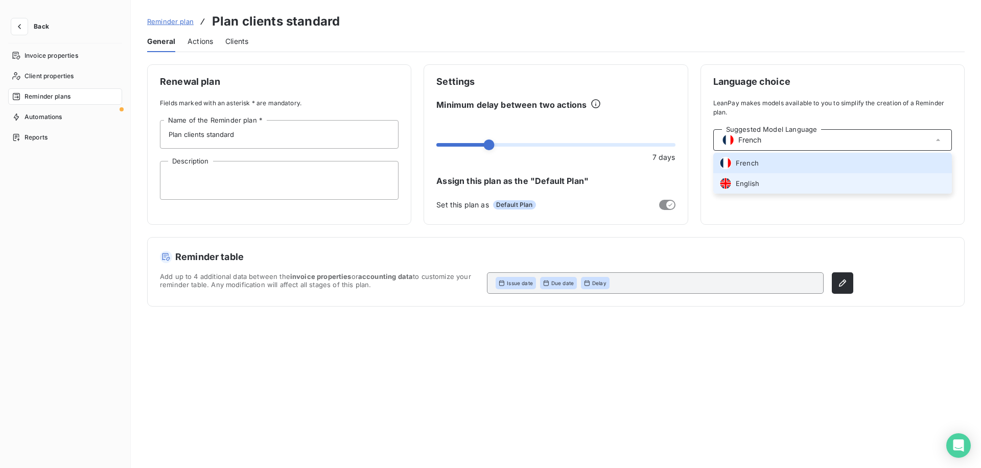
click at [753, 180] on span "English" at bounding box center [746, 184] width 23 height 10
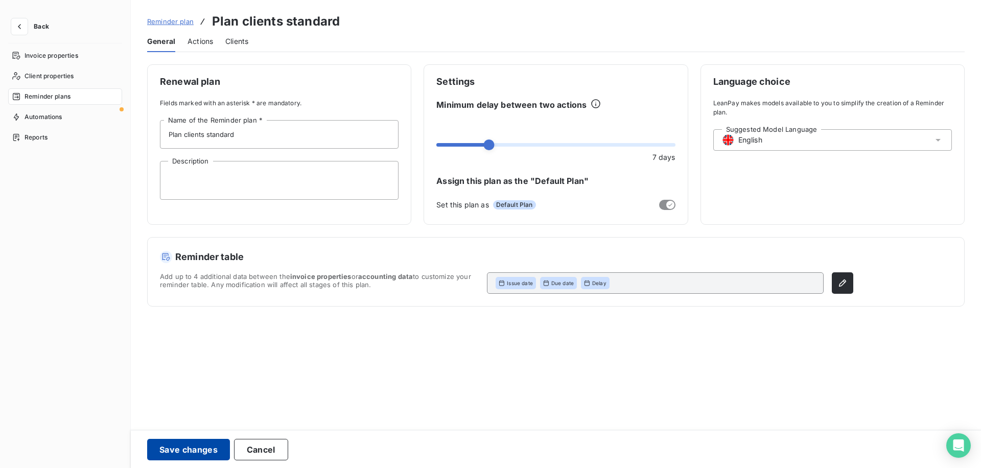
click at [172, 454] on button "Save changes" at bounding box center [188, 449] width 83 height 21
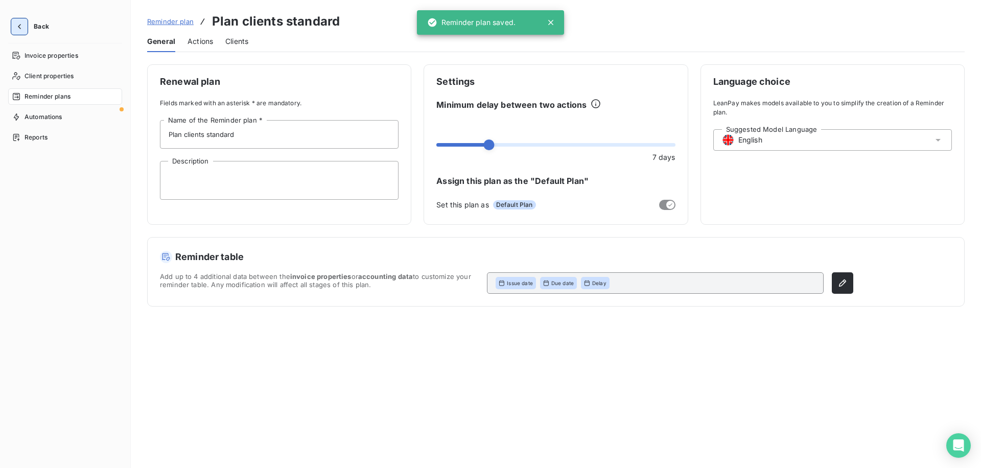
click at [12, 25] on button "button" at bounding box center [19, 26] width 16 height 16
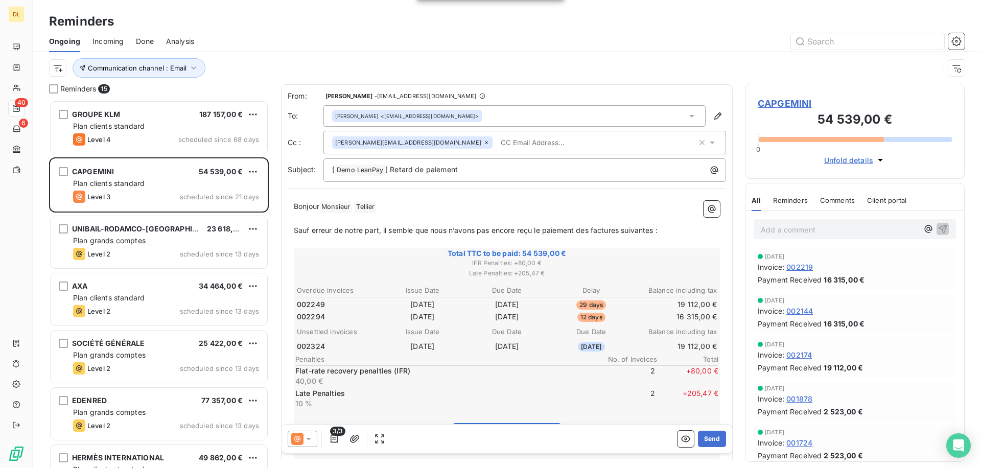
scroll to position [51, 0]
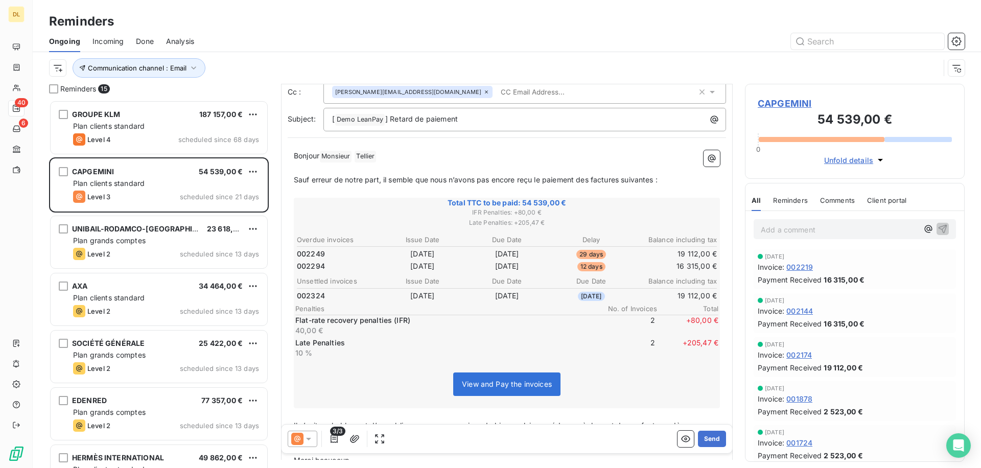
click at [402, 182] on span "Sauf erreur de notre part, il semble que nous n’avons pas encore reçu le paieme…" at bounding box center [476, 179] width 364 height 9
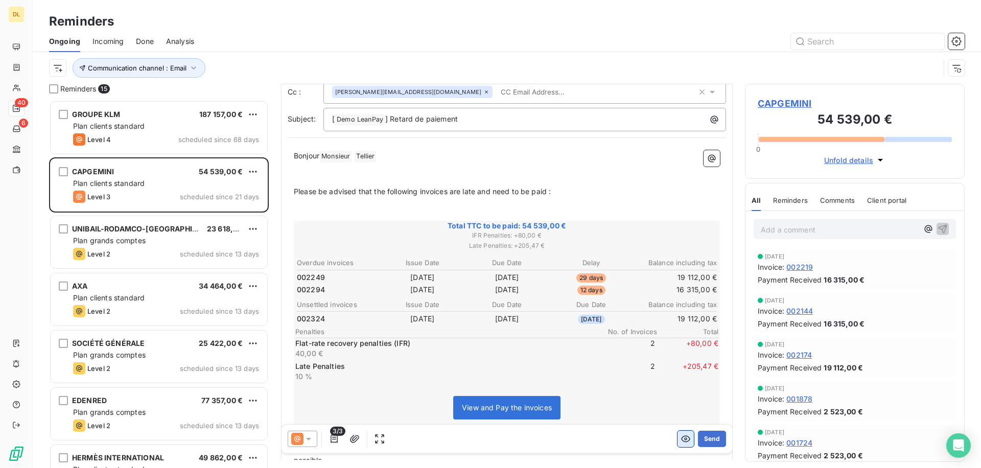
click at [685, 442] on icon "button" at bounding box center [685, 439] width 10 height 10
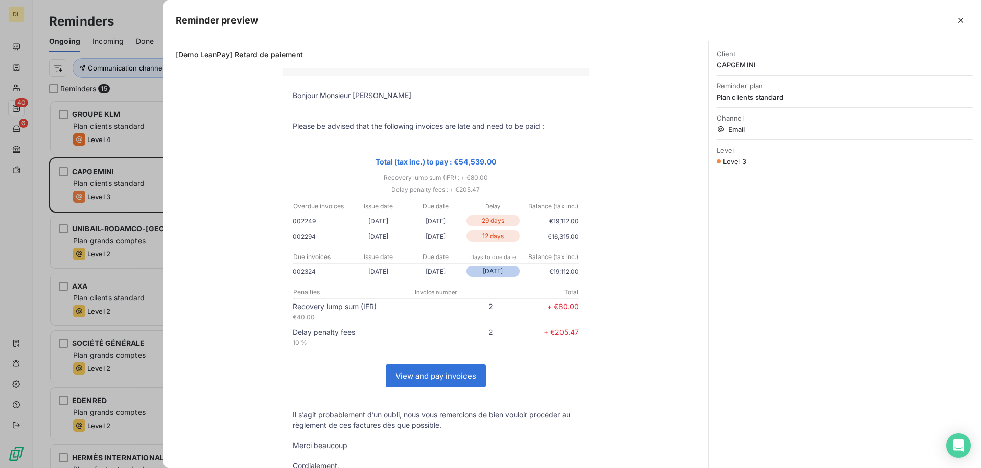
scroll to position [89, 0]
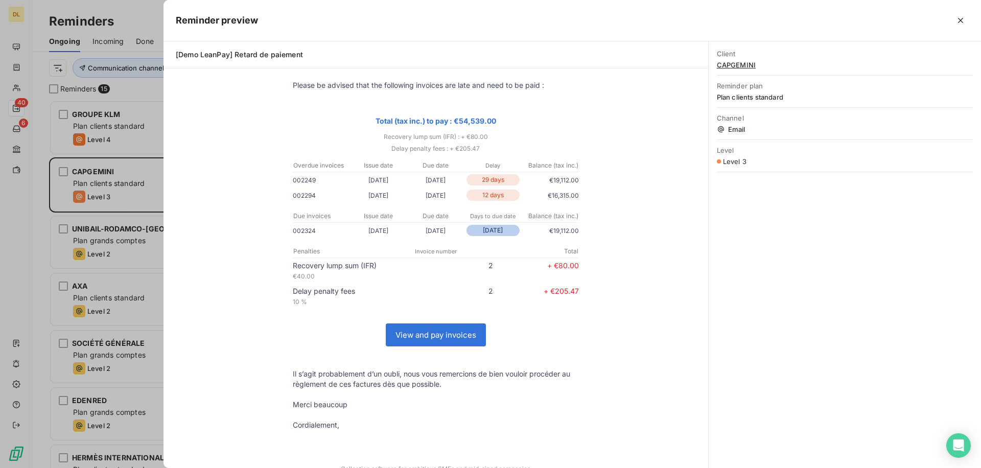
click at [432, 338] on link "View and pay invoices" at bounding box center [435, 335] width 99 height 22
click at [78, 149] on div at bounding box center [490, 234] width 981 height 468
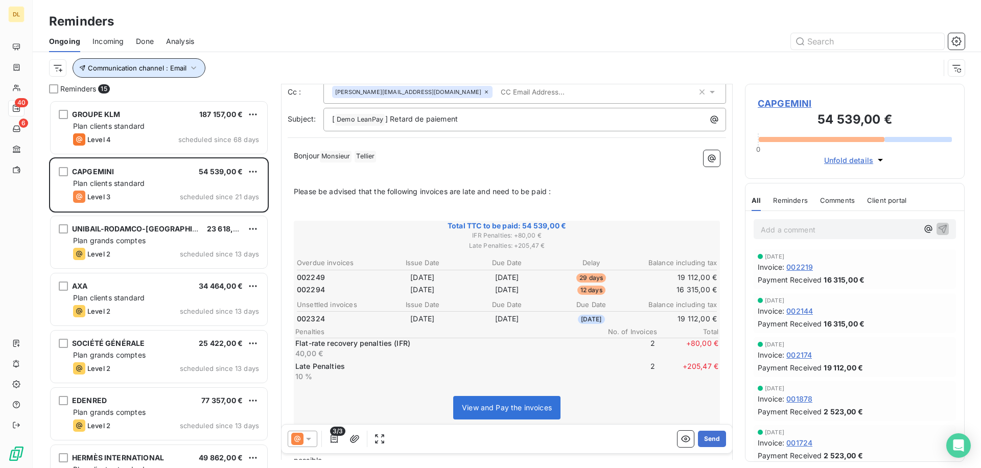
click at [143, 70] on span "Communication channel : Email" at bounding box center [137, 68] width 99 height 8
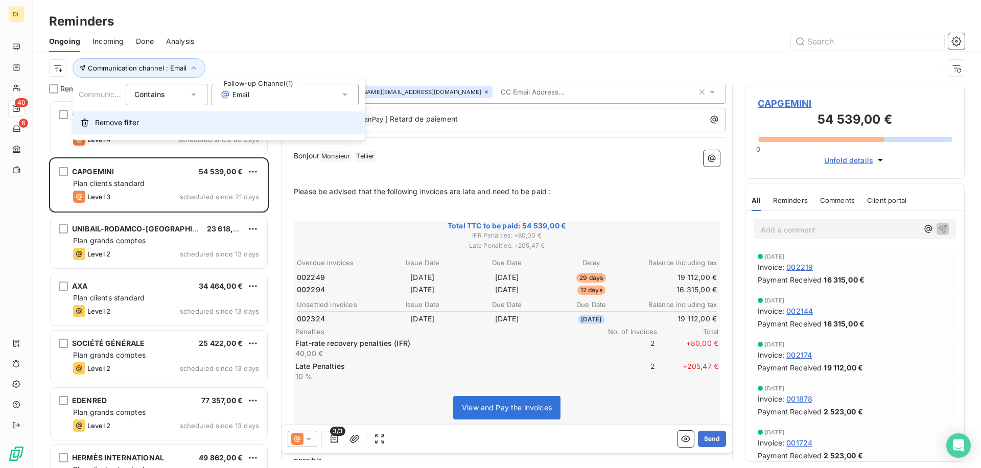
click at [146, 113] on button "Remove filter" at bounding box center [219, 122] width 292 height 22
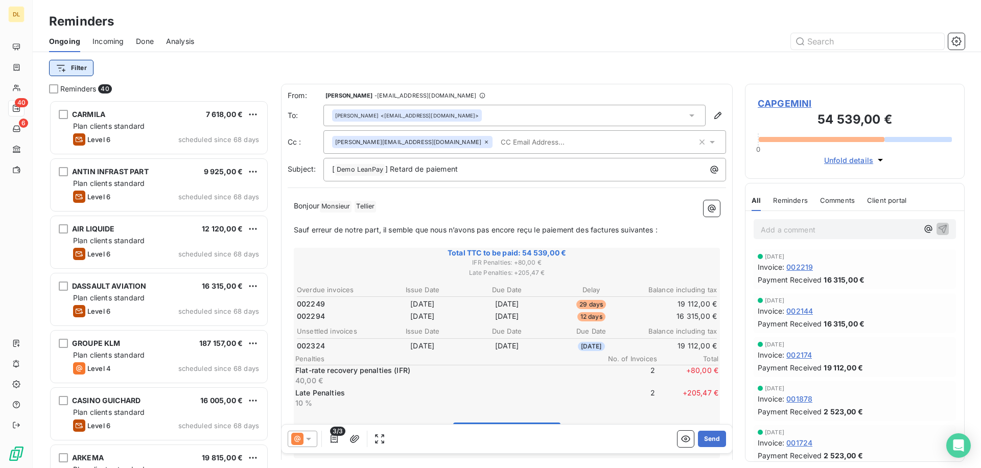
click at [75, 68] on html "DL 40 6 Reminders Ongoing Incoming Done Analysis Filter Reminders 40 CARMILA 7 …" at bounding box center [490, 234] width 981 height 468
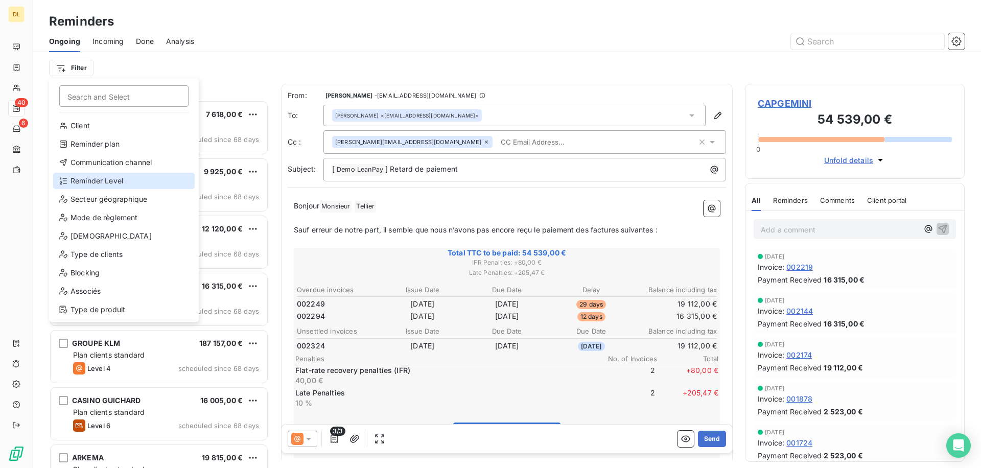
click at [88, 181] on div "Reminder Level" at bounding box center [123, 181] width 141 height 16
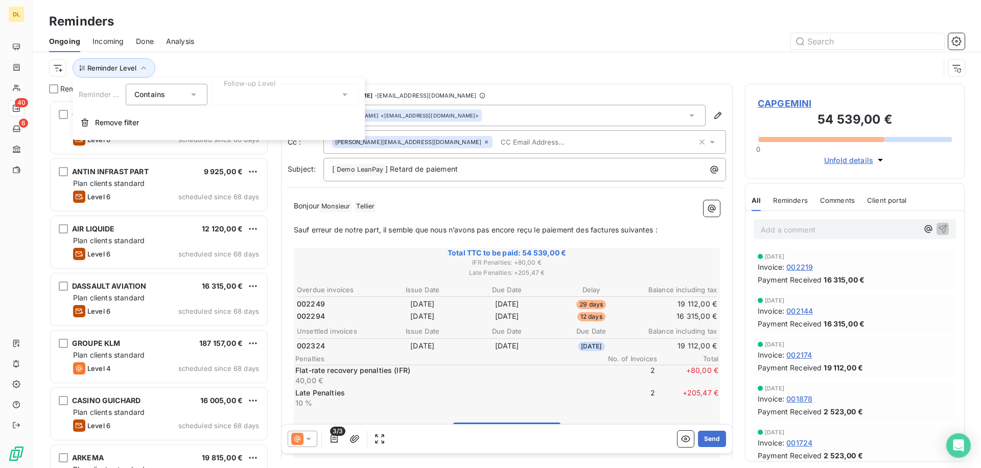
click at [279, 91] on div at bounding box center [284, 94] width 147 height 21
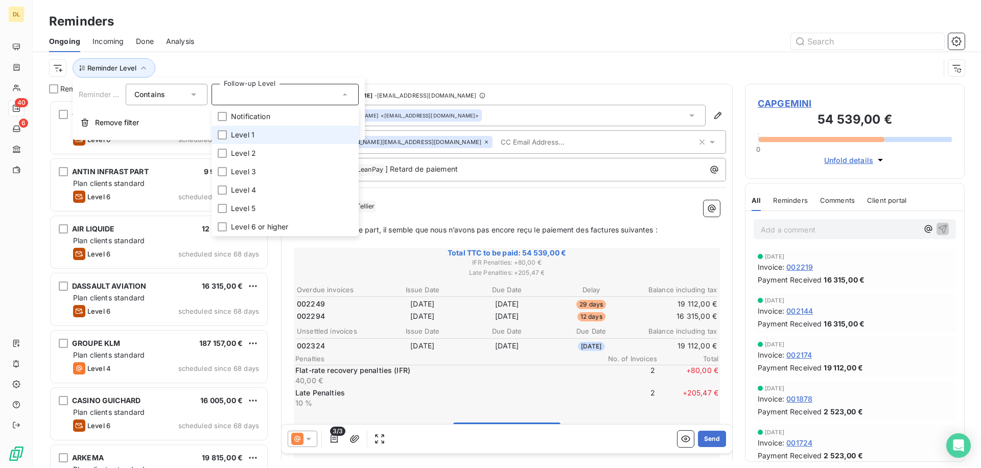
click at [272, 140] on li "Level 1" at bounding box center [284, 135] width 147 height 18
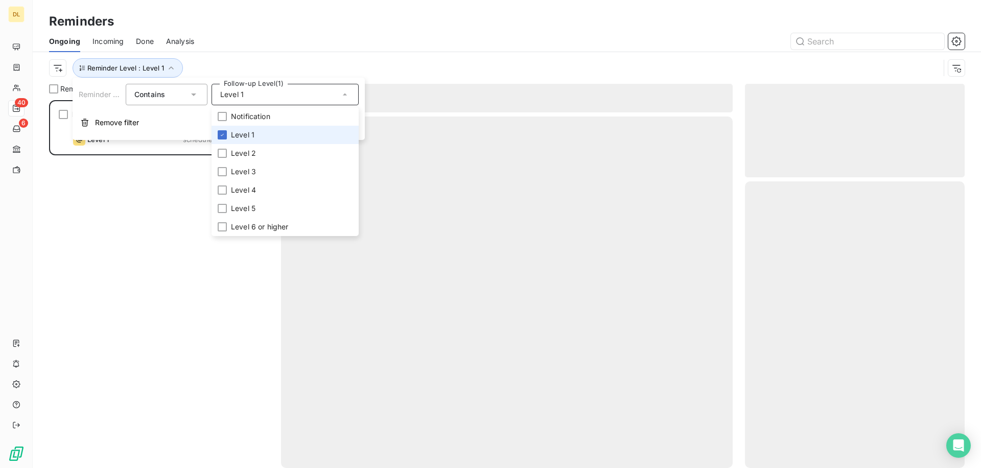
scroll to position [368, 220]
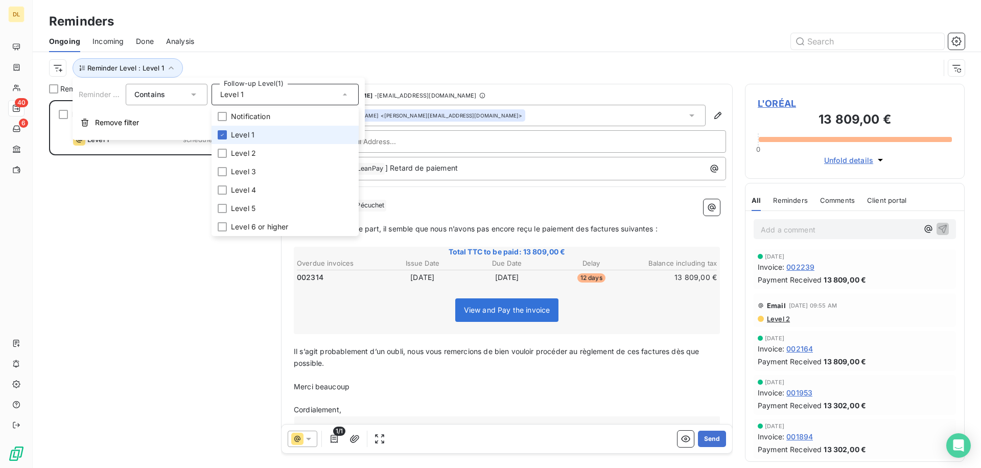
click at [272, 140] on li "Level 1" at bounding box center [284, 135] width 147 height 18
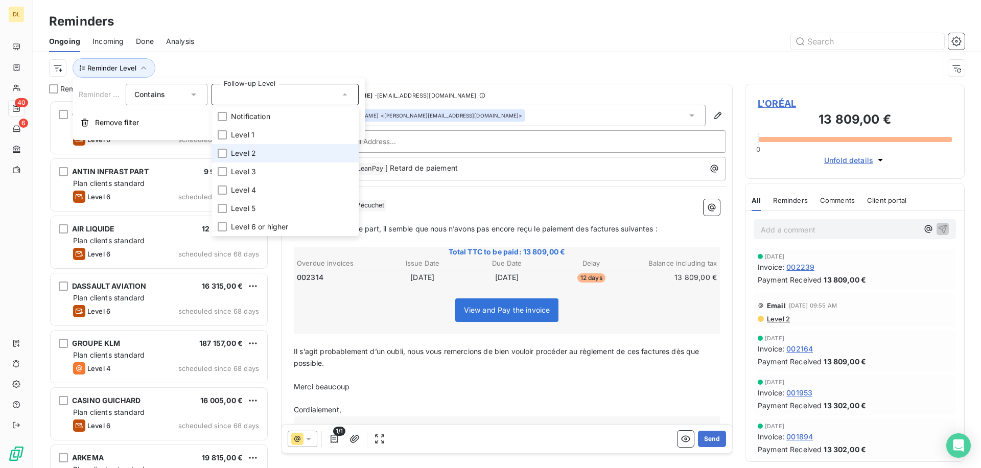
click at [267, 149] on li "Level 2" at bounding box center [284, 153] width 147 height 18
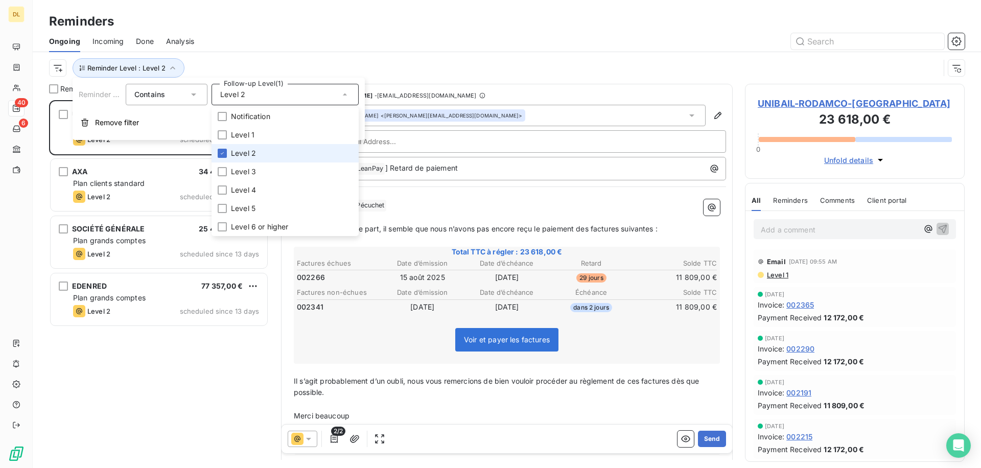
scroll to position [368, 220]
click at [307, 57] on div "Reminder Level : Level 2" at bounding box center [506, 68] width 915 height 32
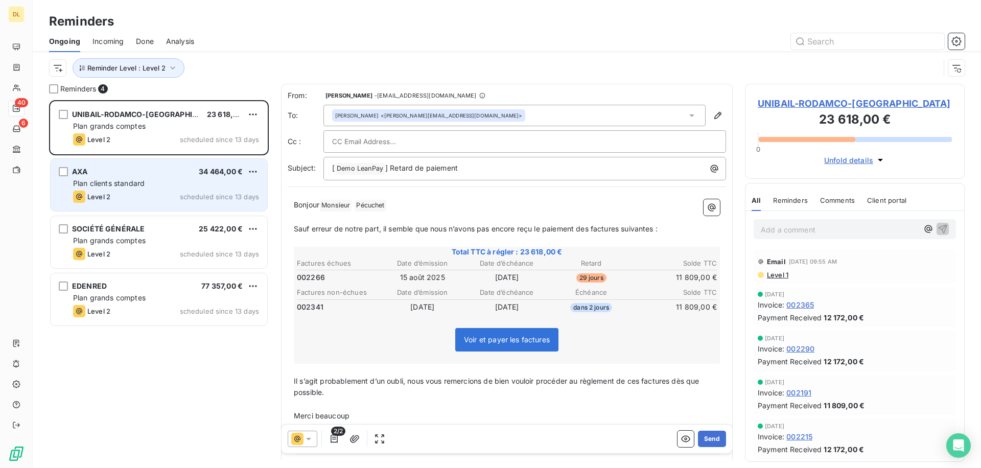
click at [126, 201] on div "Level 2 scheduled since 13 days" at bounding box center [166, 197] width 186 height 12
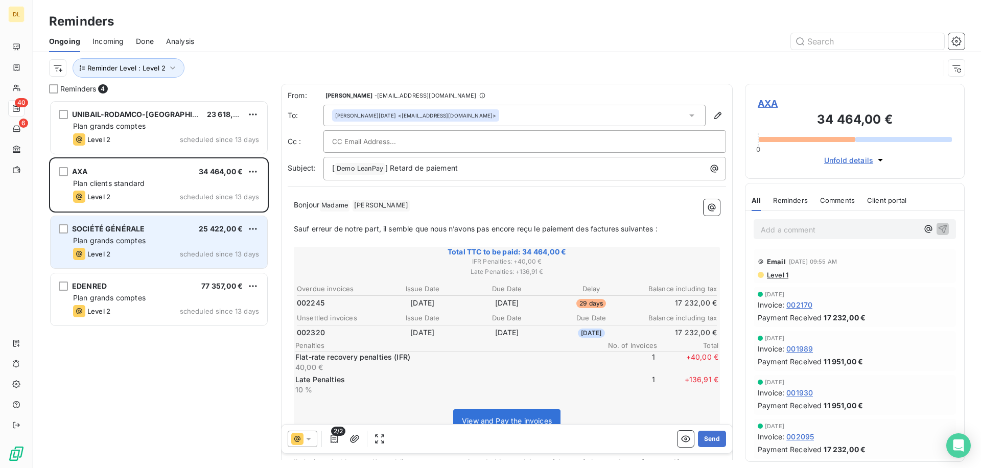
click at [127, 255] on div "Level 2 scheduled since 13 days" at bounding box center [166, 254] width 186 height 12
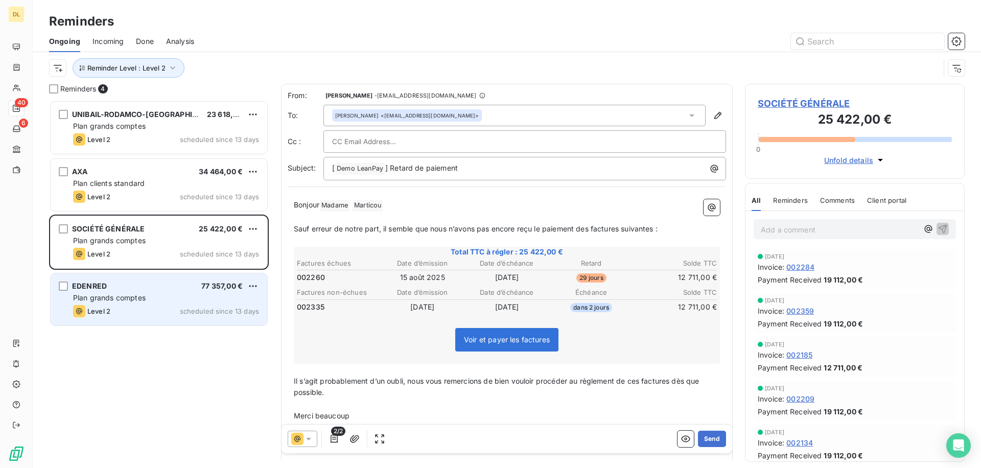
click at [125, 297] on span "Plan grands comptes" at bounding box center [109, 297] width 73 height 9
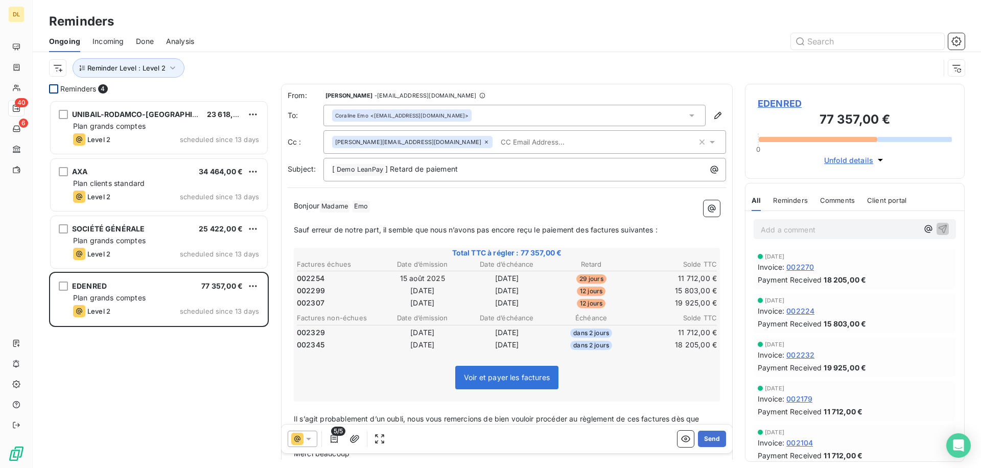
click at [56, 92] on div at bounding box center [53, 88] width 9 height 9
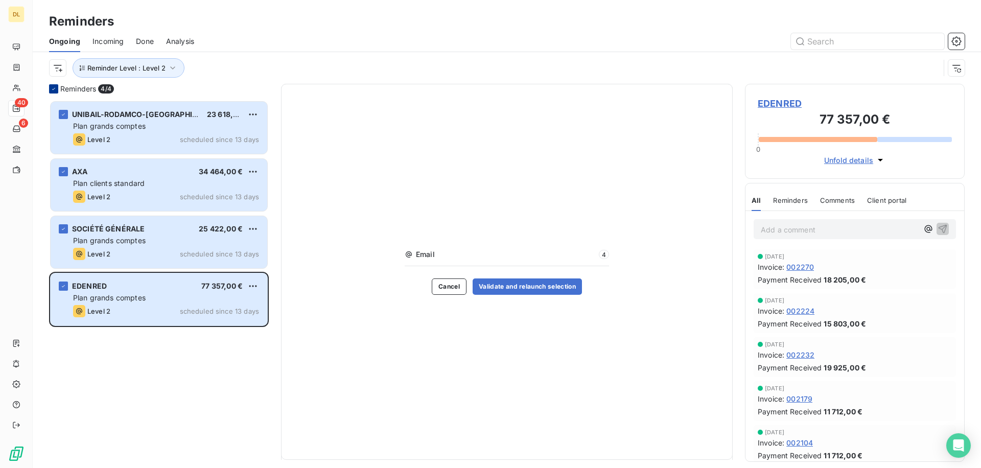
click at [55, 89] on icon at bounding box center [54, 89] width 6 height 6
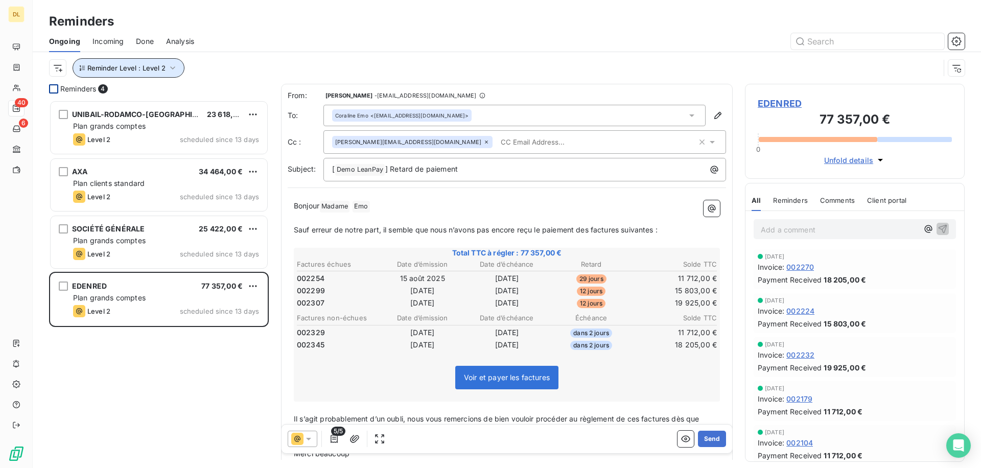
click at [129, 75] on button "Reminder Level : Level 2" at bounding box center [129, 67] width 112 height 19
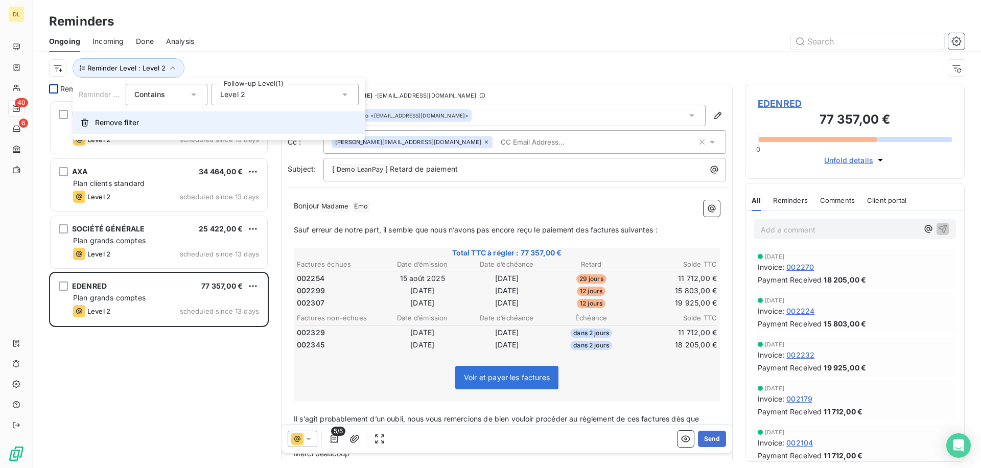
click at [138, 115] on button "Remove filter" at bounding box center [219, 122] width 292 height 22
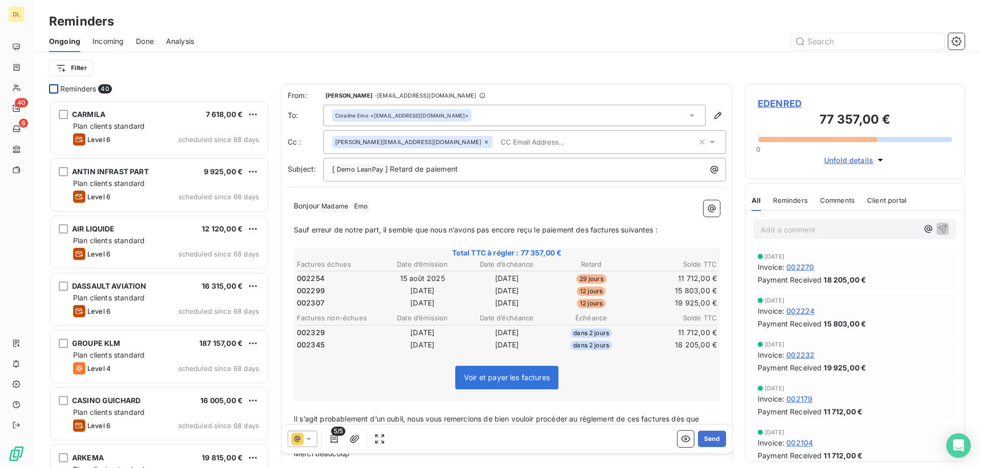
click at [54, 86] on div at bounding box center [53, 88] width 9 height 9
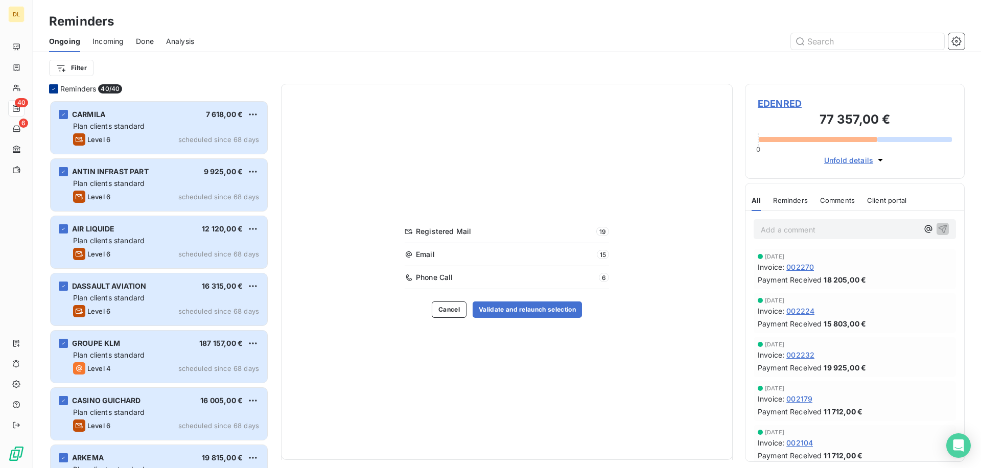
click at [57, 89] on div at bounding box center [53, 88] width 9 height 9
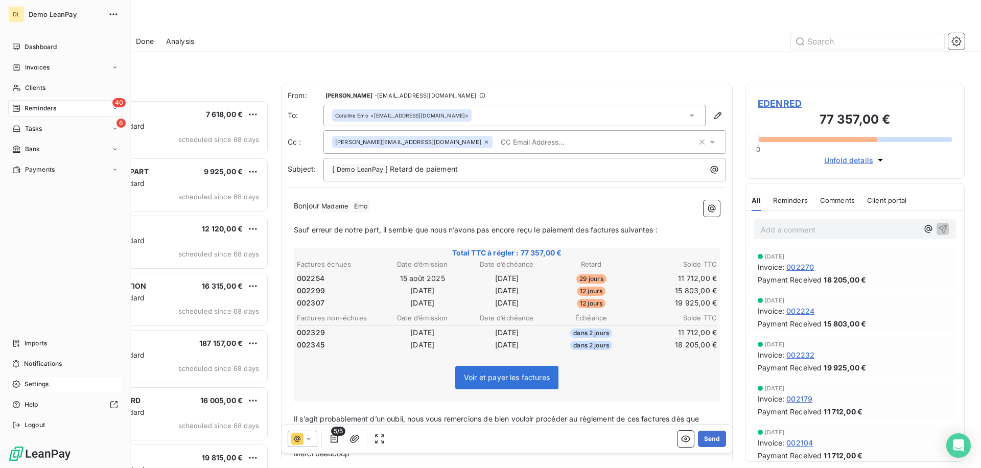
click at [49, 386] on span "Settings" at bounding box center [37, 383] width 24 height 9
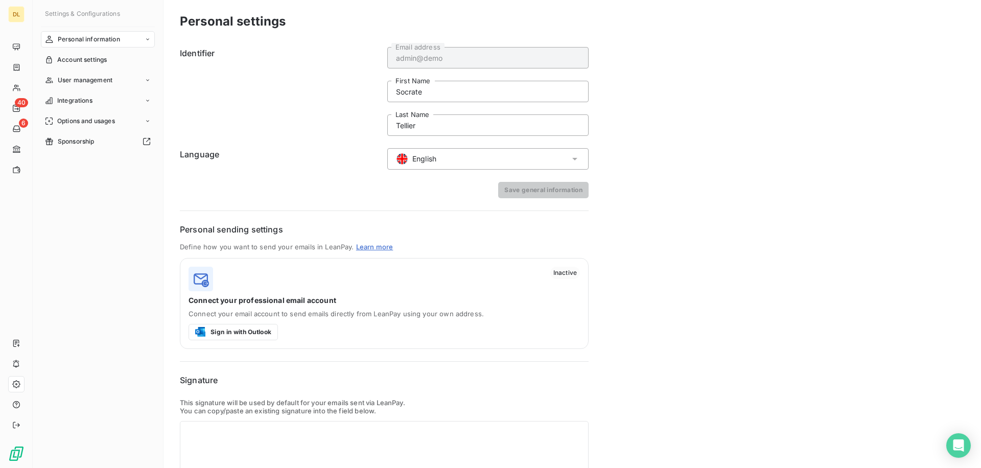
scroll to position [67, 0]
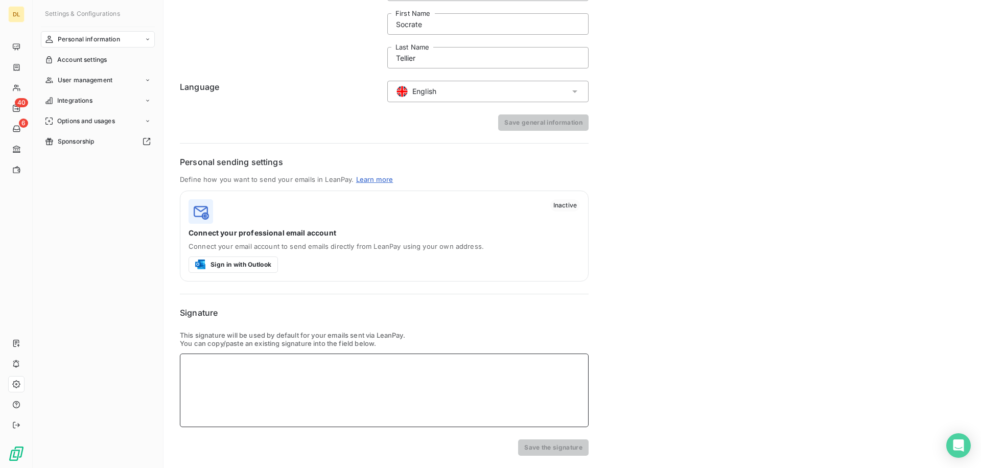
click at [207, 368] on div at bounding box center [384, 390] width 409 height 74
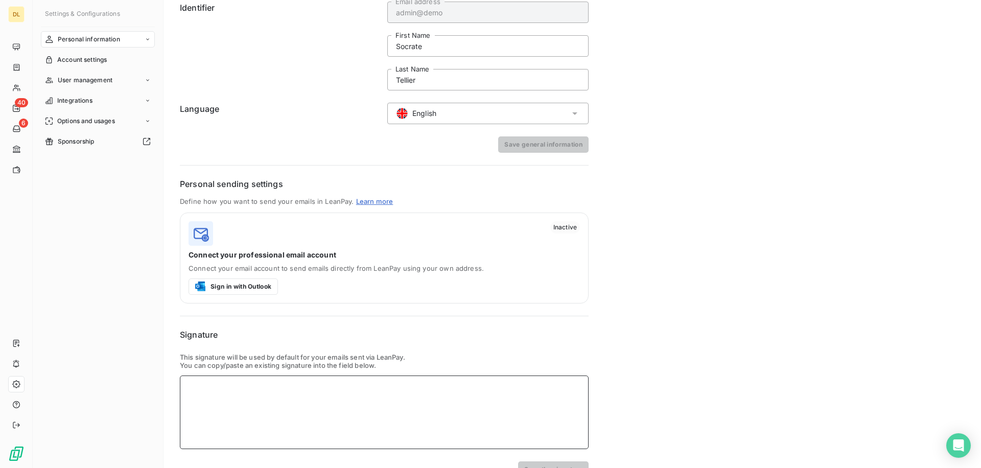
scroll to position [0, 0]
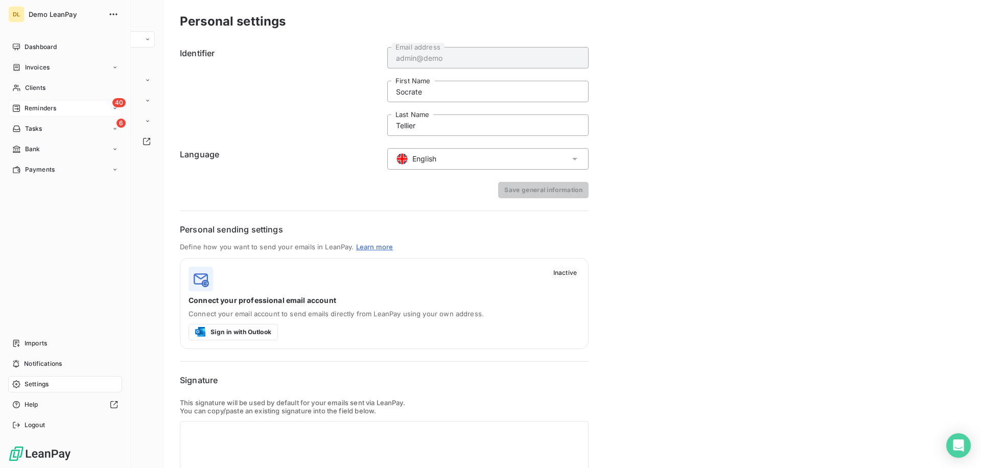
click at [37, 108] on span "Reminders" at bounding box center [41, 108] width 32 height 9
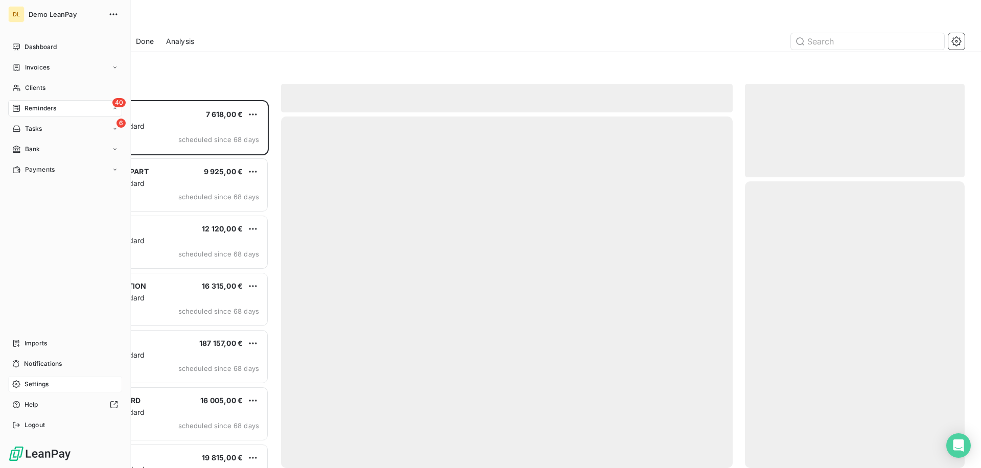
scroll to position [368, 220]
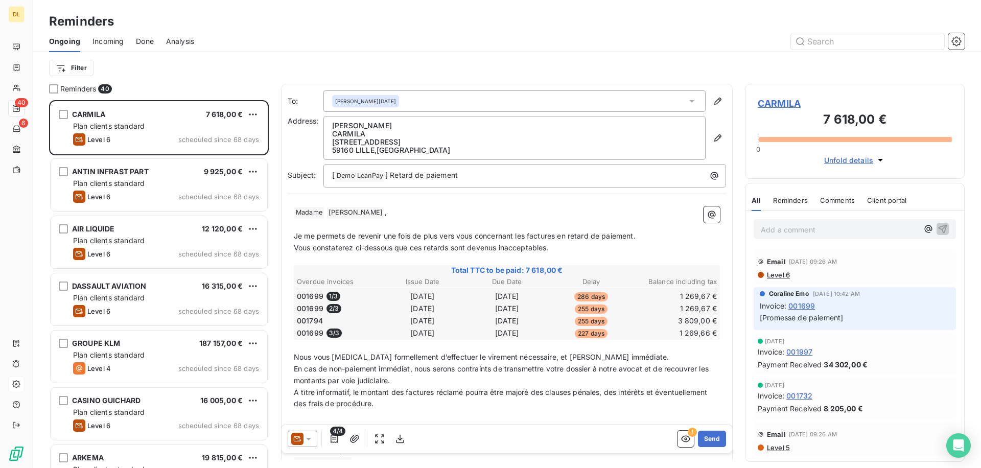
click at [136, 43] on span "Done" at bounding box center [145, 41] width 18 height 10
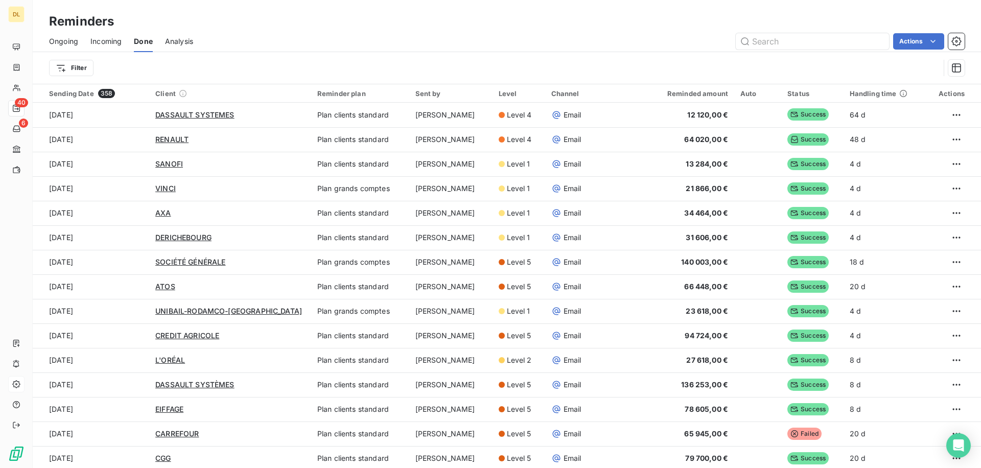
click at [178, 40] on span "Analysis" at bounding box center [179, 41] width 28 height 10
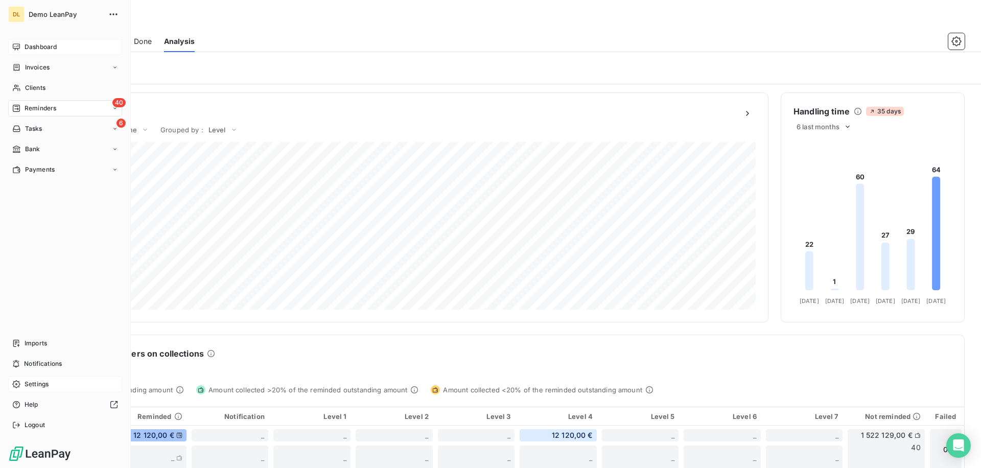
click at [40, 47] on span "Dashboard" at bounding box center [41, 46] width 32 height 9
